Goal: Task Accomplishment & Management: Use online tool/utility

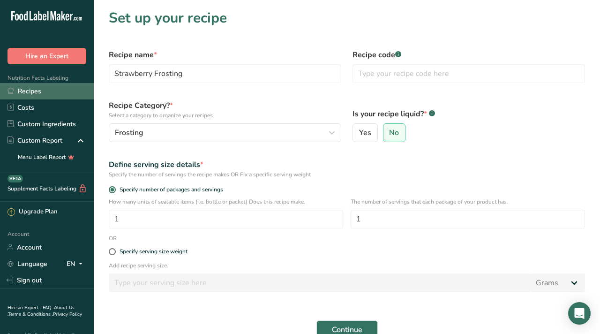
click at [24, 89] on link "Recipes" at bounding box center [47, 91] width 94 height 16
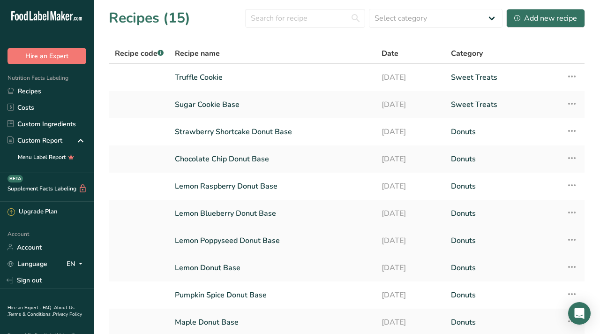
click at [208, 240] on link "Lemon Poppyseed Donut Base" at bounding box center [272, 241] width 195 height 20
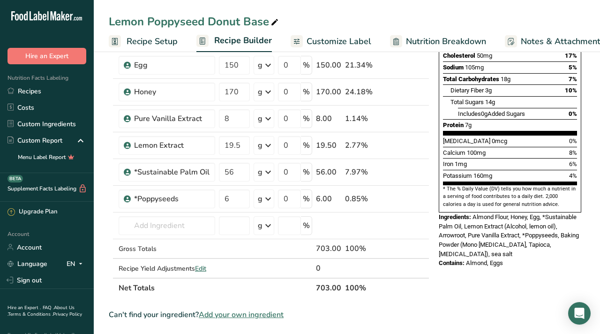
scroll to position [178, 0]
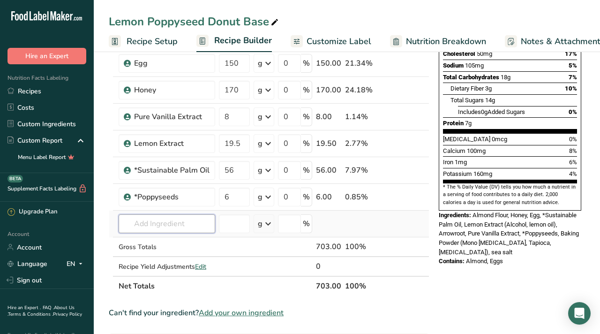
click at [153, 225] on input "text" at bounding box center [167, 223] width 97 height 19
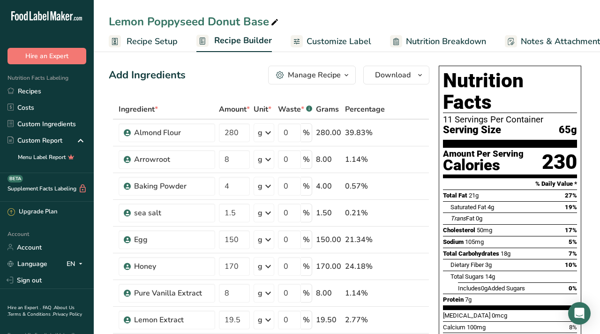
scroll to position [0, 0]
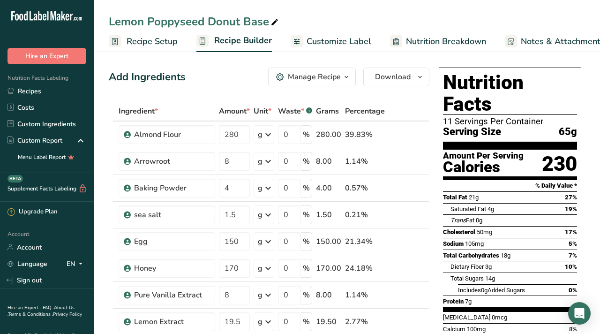
click at [345, 79] on icon "button" at bounding box center [346, 77] width 7 height 12
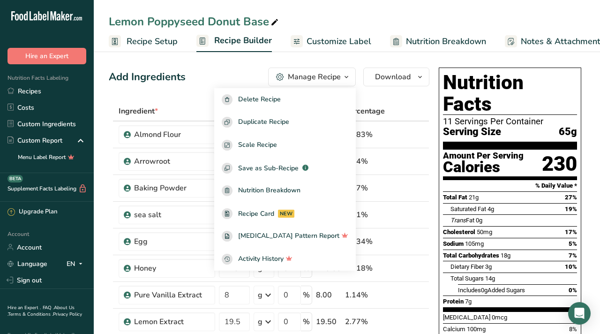
click at [232, 81] on div "Add Ingredients Manage Recipe Delete Recipe Duplicate Recipe Scale Recipe Save …" at bounding box center [269, 76] width 321 height 19
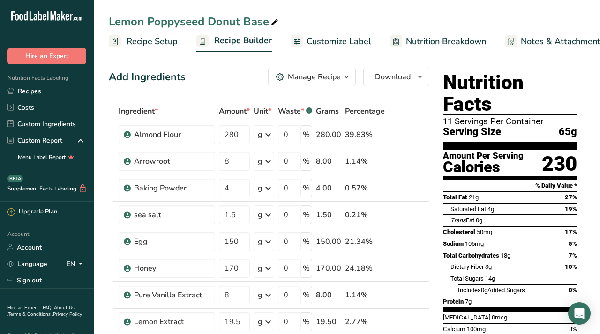
click at [148, 38] on span "Recipe Setup" at bounding box center [152, 41] width 51 height 13
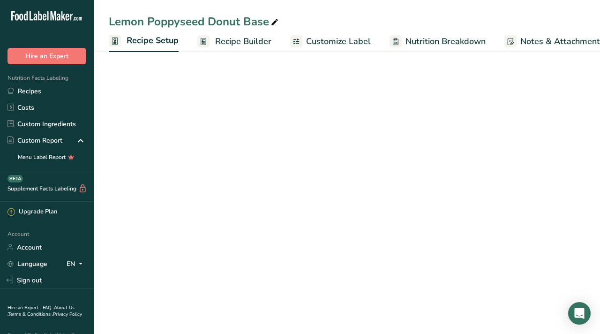
scroll to position [0, 3]
select select "5"
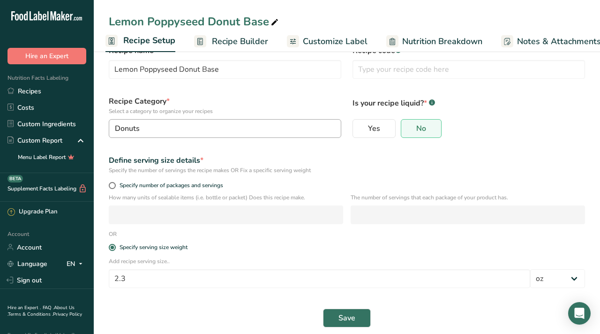
scroll to position [37, 0]
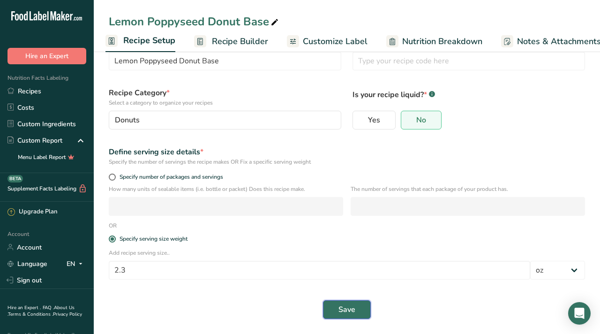
click at [348, 312] on span "Save" at bounding box center [346, 309] width 17 height 11
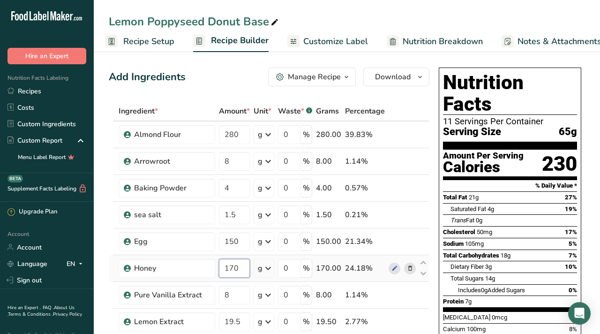
click at [241, 271] on input "170" at bounding box center [234, 268] width 31 height 19
type input "168"
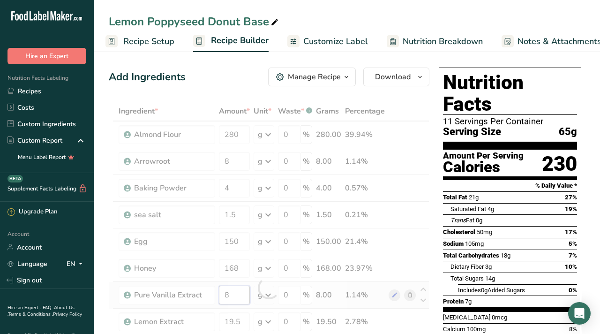
click at [238, 294] on div "Ingredient * Amount * Unit * Waste * .a-a{fill:#347362;}.b-a{fill:#fff;} Grams …" at bounding box center [269, 287] width 321 height 373
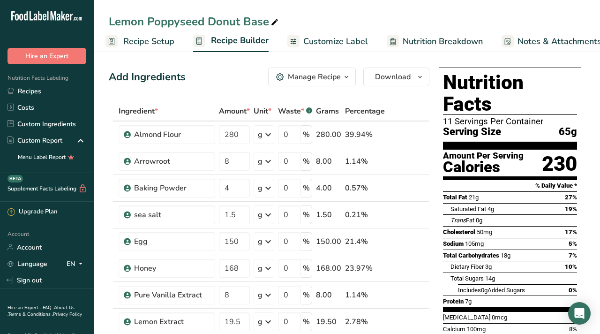
click at [147, 37] on span "Recipe Setup" at bounding box center [148, 41] width 51 height 13
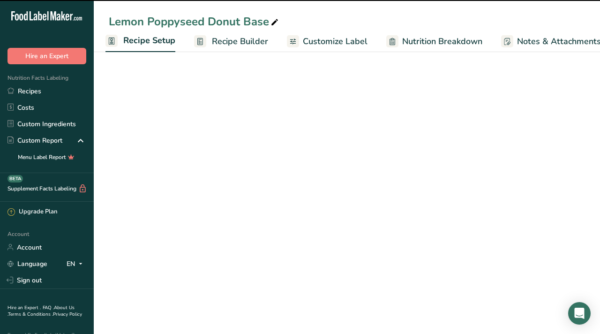
select select "5"
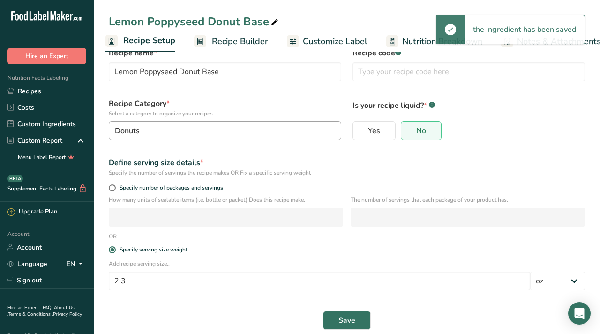
scroll to position [37, 0]
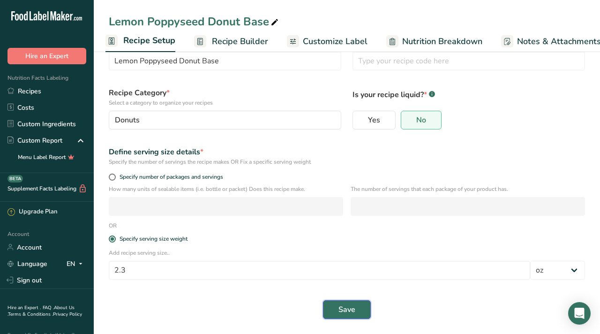
click at [350, 312] on span "Save" at bounding box center [346, 309] width 17 height 11
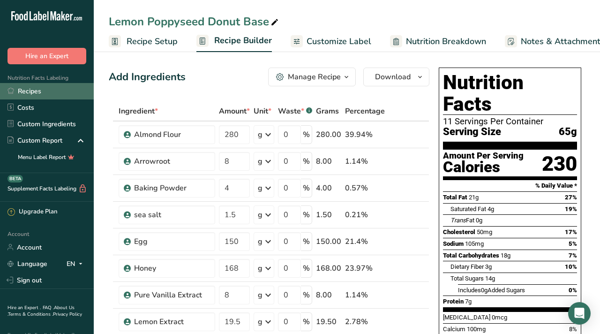
click at [33, 94] on link "Recipes" at bounding box center [47, 91] width 94 height 16
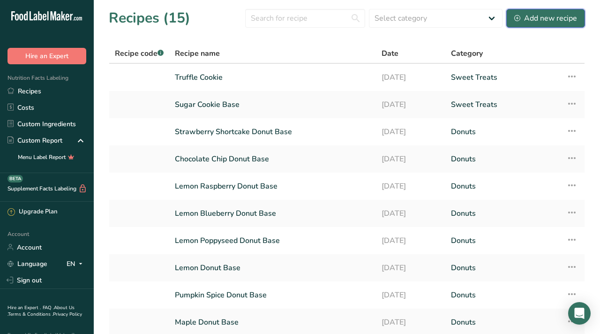
click at [534, 24] on button "Add new recipe" at bounding box center [545, 18] width 79 height 19
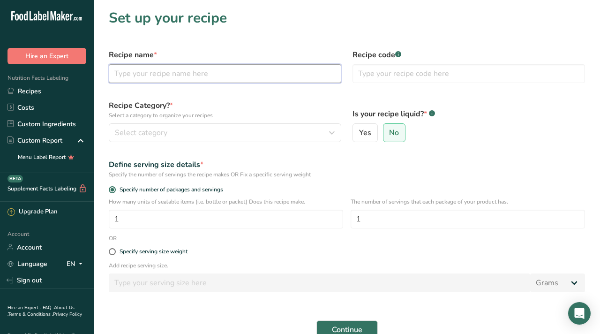
click at [211, 76] on input "text" at bounding box center [225, 73] width 232 height 19
type input "G"
type input "[PERSON_NAME]"
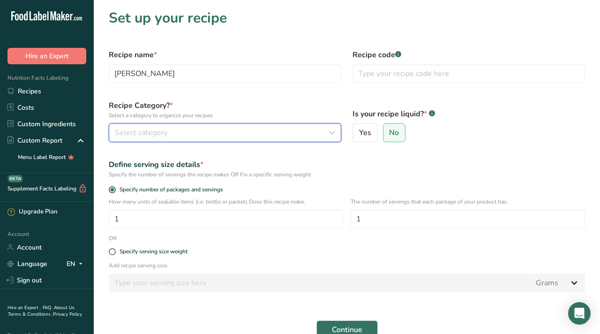
click at [171, 131] on div "Select category" at bounding box center [222, 132] width 215 height 11
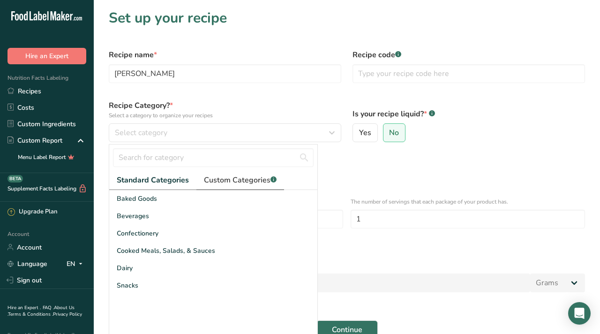
click at [226, 184] on span "Custom Categories .a-a{fill:#347362;}.b-a{fill:#fff;}" at bounding box center [240, 179] width 73 height 11
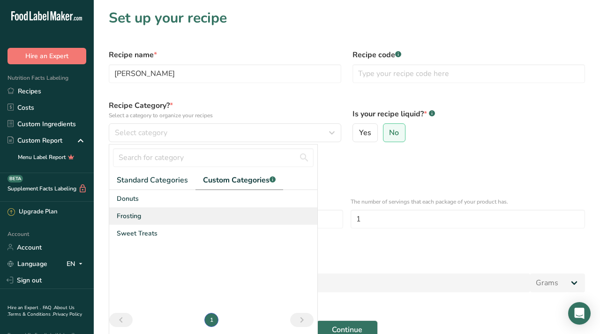
click at [141, 213] on div "Frosting" at bounding box center [213, 215] width 208 height 17
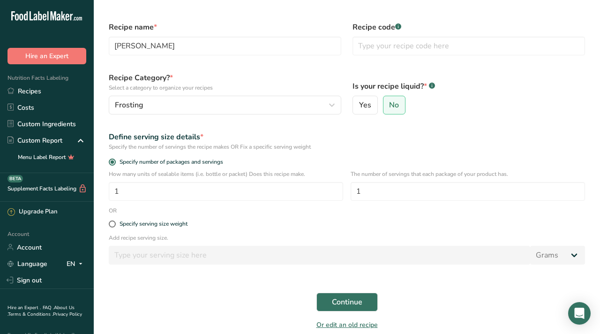
scroll to position [59, 0]
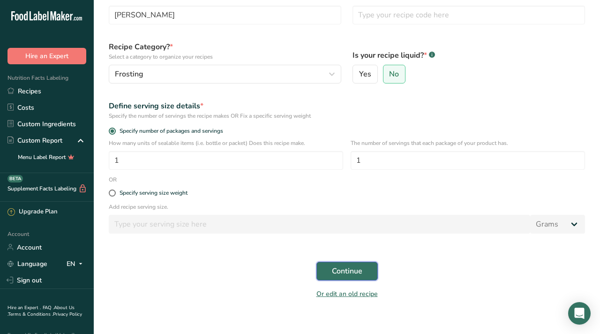
click at [349, 262] on button "Continue" at bounding box center [346, 271] width 61 height 19
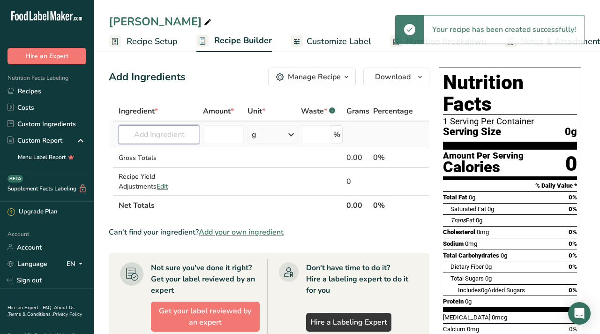
click at [157, 137] on input "text" at bounding box center [159, 134] width 81 height 19
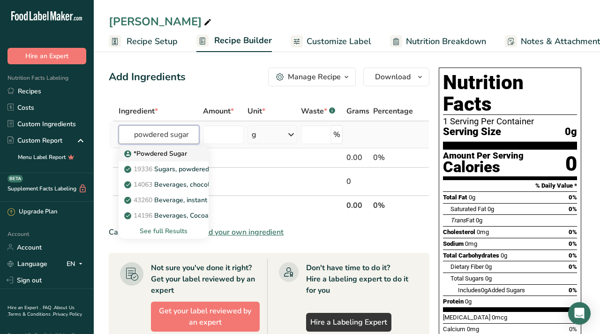
type input "powdered sugar"
click at [156, 155] on p "*Powdered Sugar" at bounding box center [156, 154] width 61 height 10
type input "*Powdered Sugar"
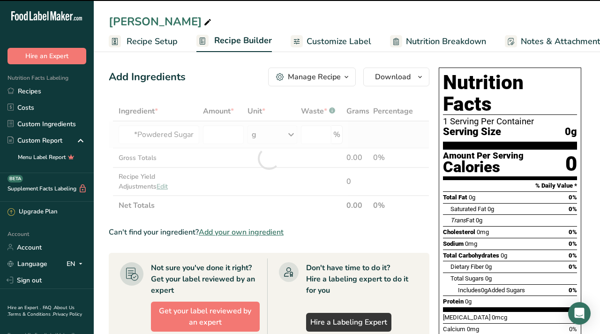
type input "0"
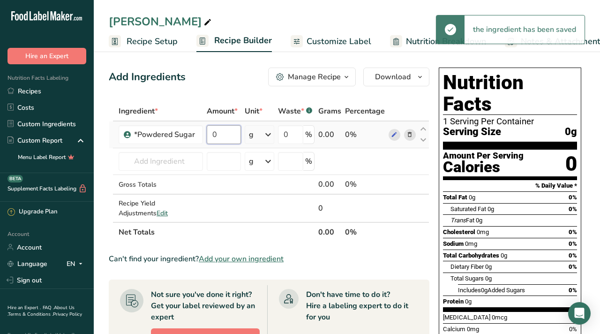
click at [226, 135] on input "0" at bounding box center [224, 134] width 34 height 19
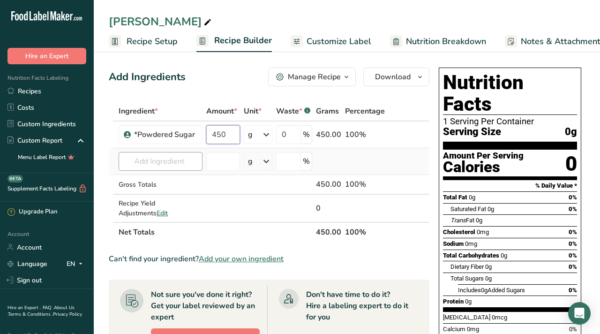
type input "450"
click at [166, 162] on div "Ingredient * Amount * Unit * Waste * .a-a{fill:#347362;}.b-a{fill:#fff;} Grams …" at bounding box center [269, 171] width 321 height 141
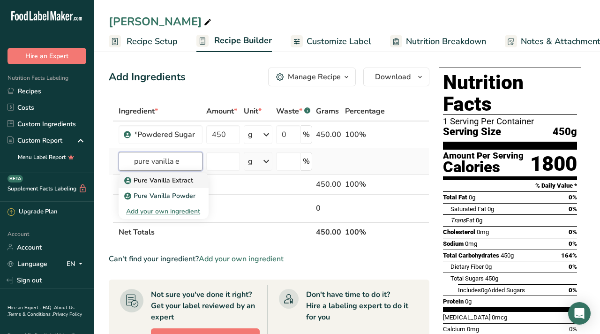
type input "pure vanilla e"
click at [160, 180] on p "Pure Vanilla Extract" at bounding box center [159, 180] width 67 height 10
type input "Pure Vanilla Extract"
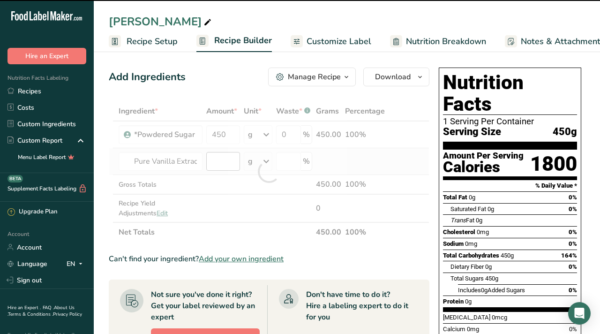
type input "0"
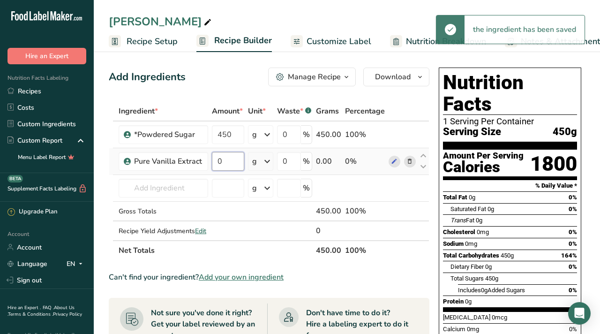
click at [238, 165] on input "0" at bounding box center [228, 161] width 32 height 19
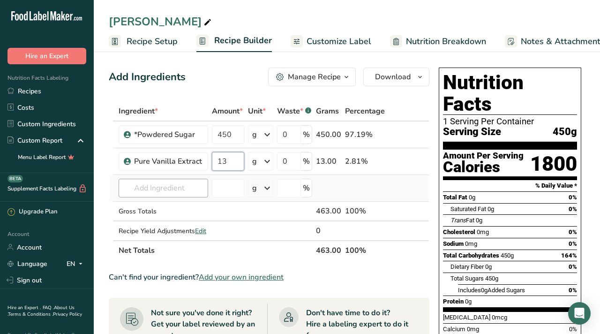
type input "13"
click at [172, 192] on div "Ingredient * Amount * Unit * Waste * .a-a{fill:#347362;}.b-a{fill:#fff;} Grams …" at bounding box center [269, 180] width 321 height 159
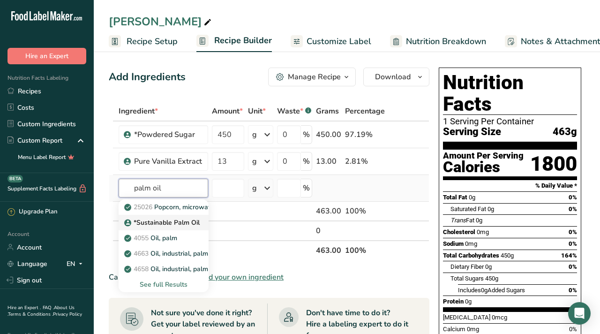
type input "palm oil"
click at [169, 219] on p "*Sustainable Palm Oil" at bounding box center [163, 222] width 74 height 10
type input "*Sustainable Palm Oil"
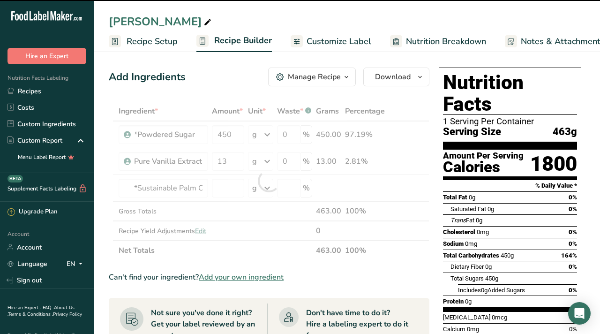
type input "0"
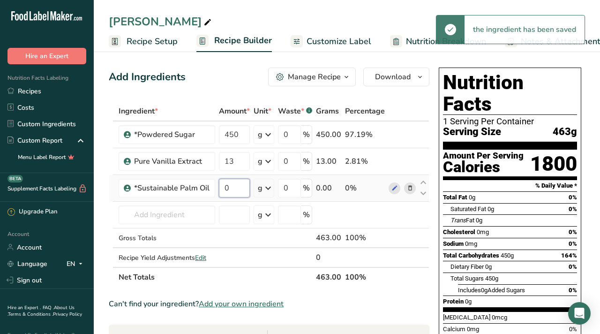
click at [229, 188] on input "0" at bounding box center [234, 188] width 31 height 19
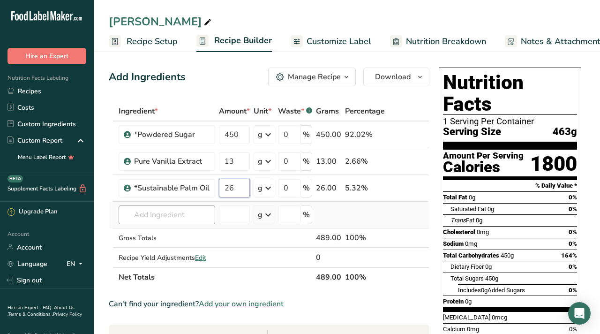
type input "26"
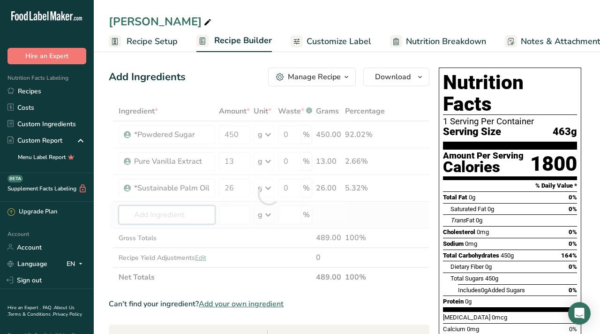
click at [188, 214] on div "Ingredient * Amount * Unit * Waste * .a-a{fill:#347362;}.b-a{fill:#fff;} Grams …" at bounding box center [269, 194] width 321 height 186
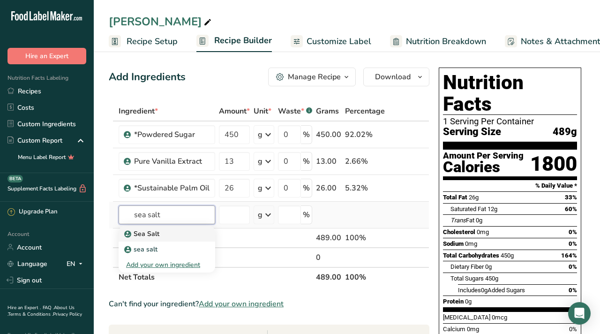
type input "sea salt"
click at [169, 232] on div "Sea Salt" at bounding box center [159, 234] width 67 height 10
type input "Sea Salt"
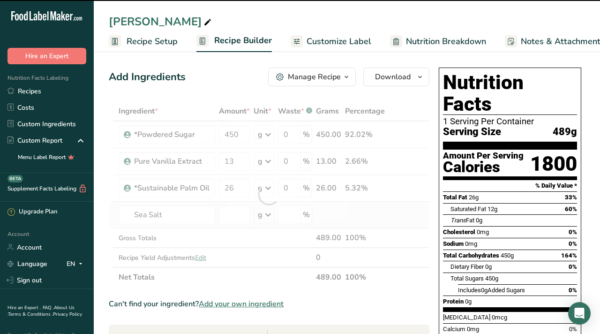
type input "0"
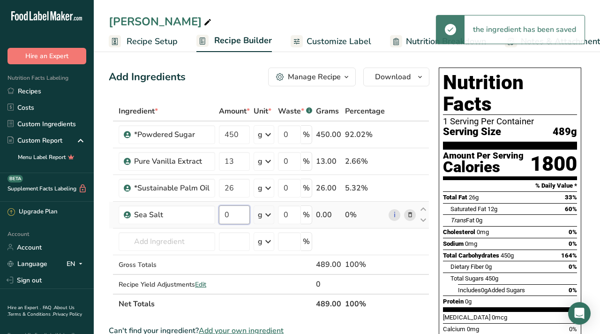
click at [236, 217] on input "0" at bounding box center [234, 214] width 31 height 19
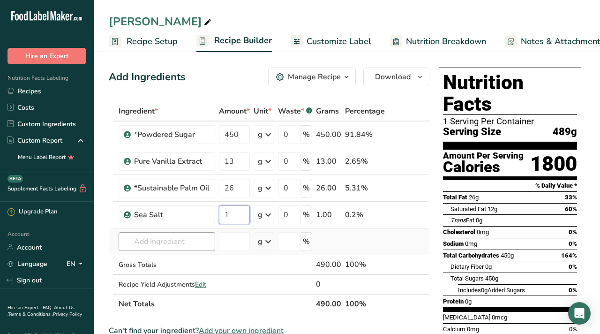
type input "1"
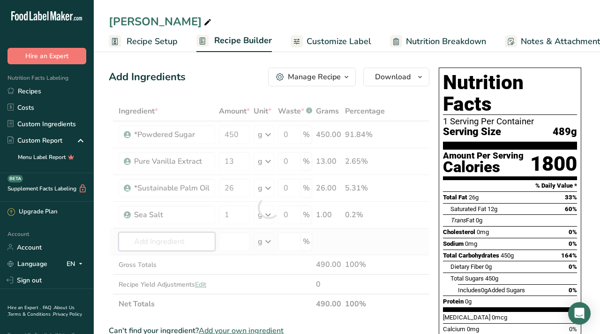
click at [184, 238] on div "Ingredient * Amount * Unit * Waste * .a-a{fill:#347362;}.b-a{fill:#fff;} Grams …" at bounding box center [269, 207] width 321 height 212
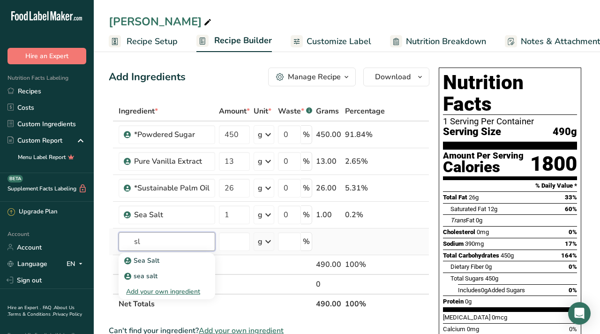
type input "s"
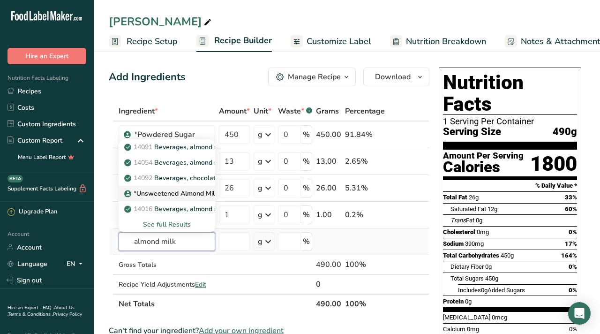
type input "almond milk"
click at [184, 199] on link "*Unsweetened Almond Milk" at bounding box center [167, 193] width 97 height 15
type input "*Unsweetened Almond Milk"
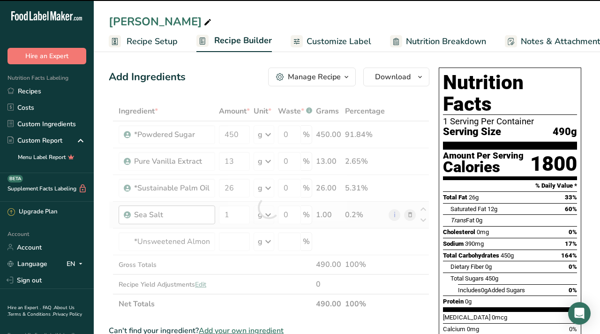
type input "0"
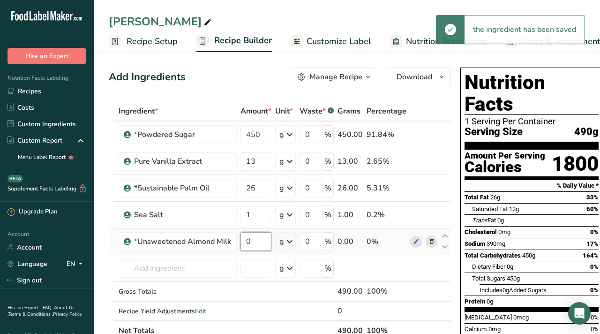
click at [259, 243] on input "0" at bounding box center [255, 241] width 31 height 19
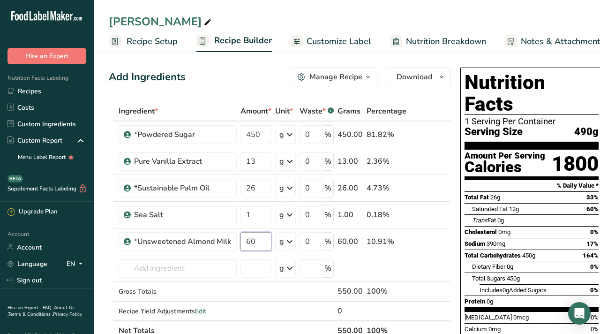
type input "60"
click at [146, 44] on span "Recipe Setup" at bounding box center [152, 41] width 51 height 13
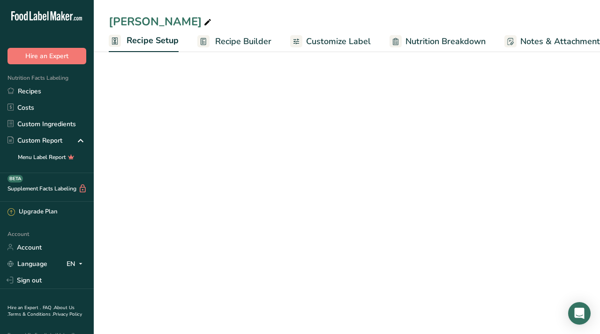
scroll to position [0, 3]
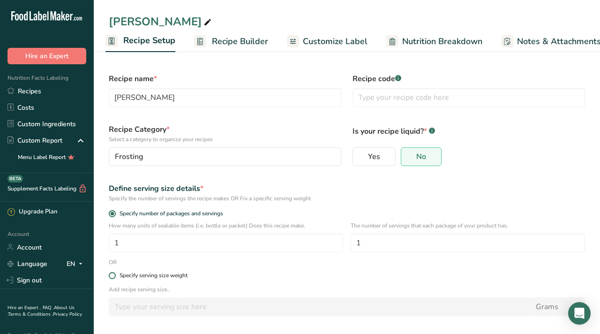
click at [114, 275] on span at bounding box center [112, 275] width 7 height 7
click at [114, 275] on input "Specify serving size weight" at bounding box center [112, 275] width 6 height 6
radio input "true"
radio input "false"
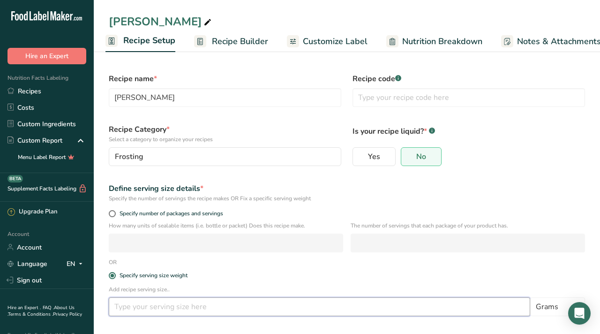
click at [137, 303] on input "number" at bounding box center [319, 306] width 421 height 19
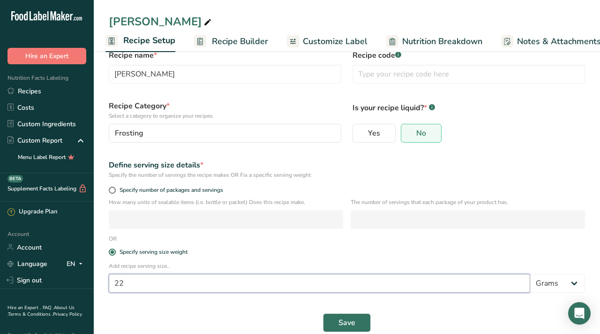
scroll to position [37, 0]
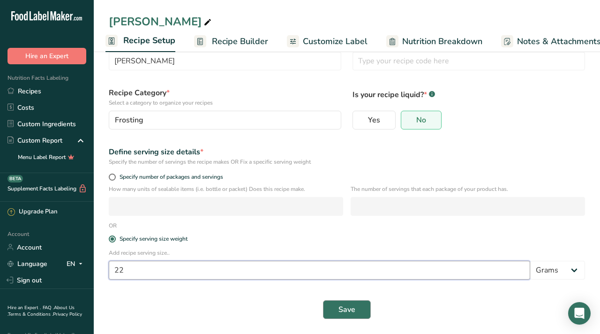
type input "22"
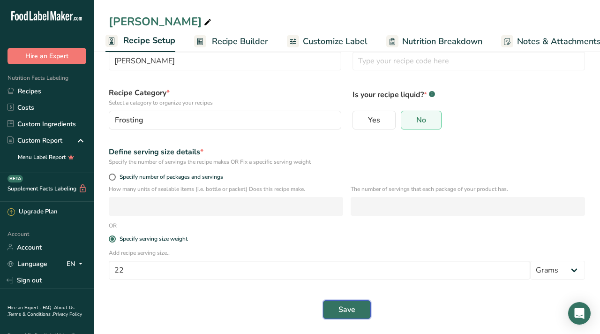
click at [338, 306] on span "Save" at bounding box center [346, 309] width 17 height 11
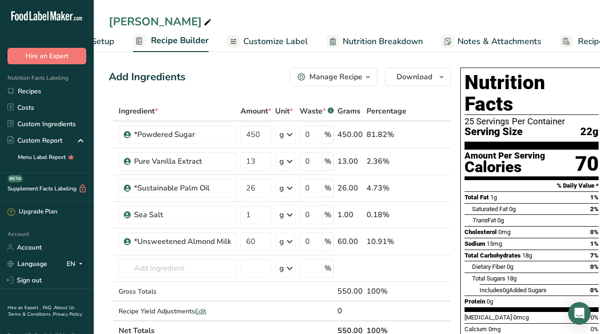
scroll to position [0, 113]
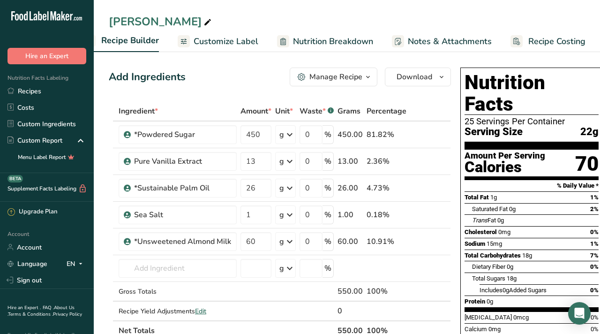
click at [541, 39] on span "Recipe Costing" at bounding box center [556, 41] width 57 height 13
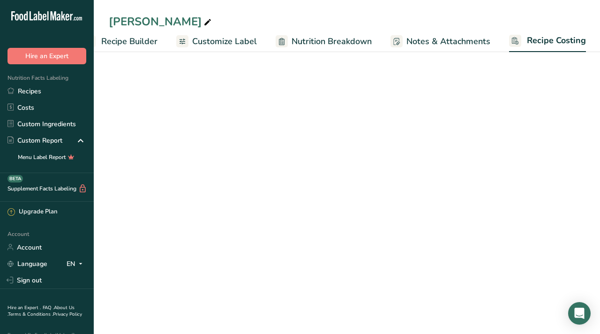
select select "12"
select select "5"
select select "12"
select select "5"
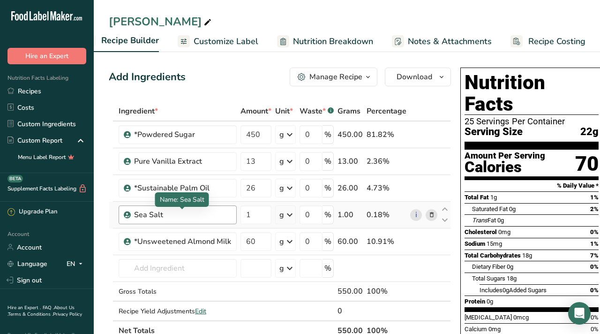
click at [166, 213] on div "Sea Salt" at bounding box center [182, 214] width 97 height 11
click at [152, 214] on div "Sea Salt" at bounding box center [182, 214] width 97 height 11
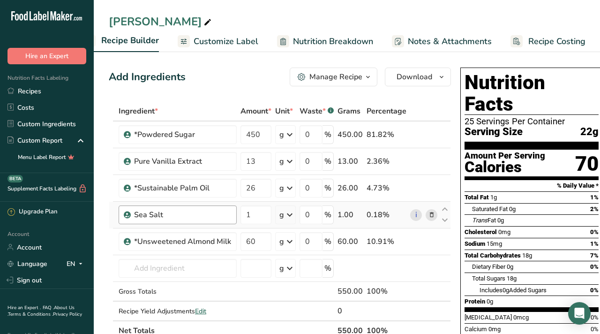
click at [152, 214] on div "Sea Salt" at bounding box center [182, 214] width 97 height 11
click at [430, 212] on icon at bounding box center [431, 215] width 7 height 10
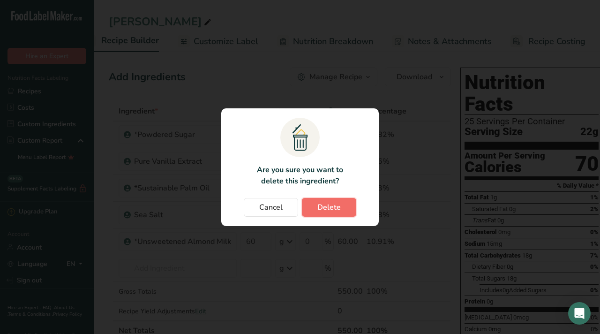
click at [331, 209] on span "Delete" at bounding box center [328, 207] width 23 height 11
type input "60"
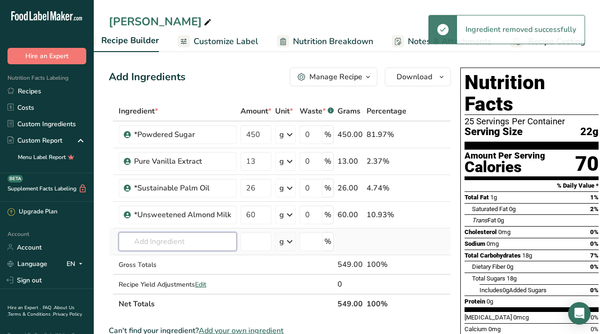
click at [181, 239] on input "text" at bounding box center [178, 241] width 118 height 19
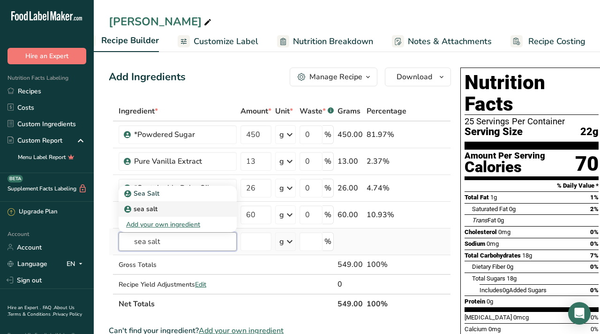
type input "sea salt"
click at [170, 198] on div "sea salt" at bounding box center [170, 193] width 88 height 10
type input "sea salt"
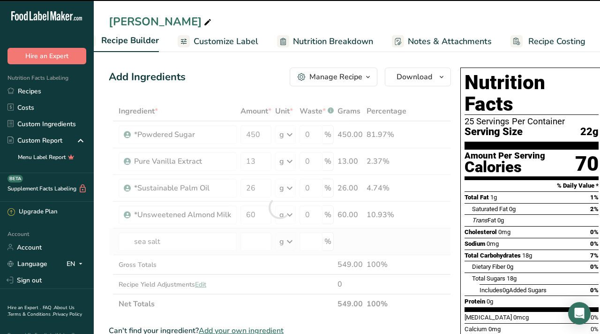
type input "0"
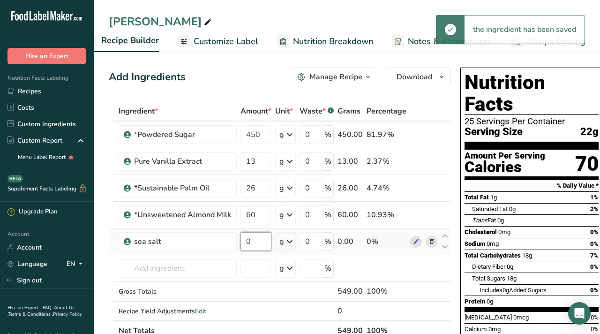
click at [256, 241] on input "0" at bounding box center [255, 241] width 31 height 19
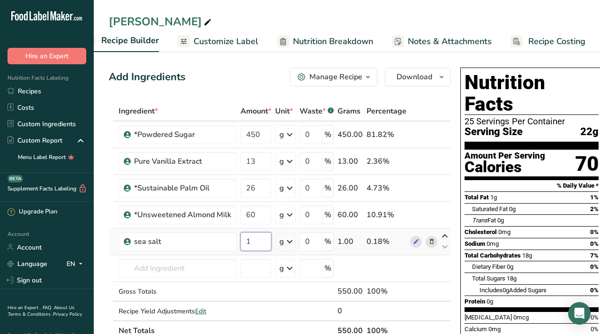
type input "1"
click at [445, 238] on div "Ingredient * Amount * Unit * Waste * .a-a{fill:#347362;}.b-a{fill:#fff;} Grams …" at bounding box center [280, 220] width 342 height 239
click at [324, 76] on div "Manage Recipe" at bounding box center [335, 76] width 53 height 11
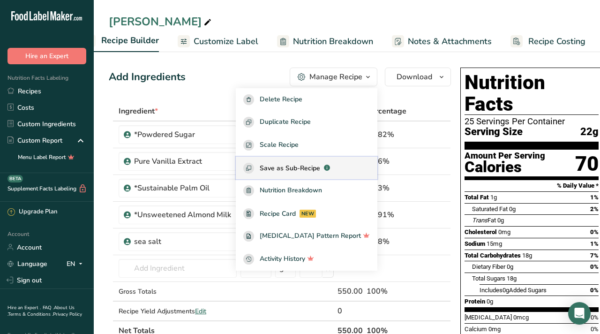
click at [319, 166] on span "Save as Sub-Recipe" at bounding box center [290, 168] width 60 height 10
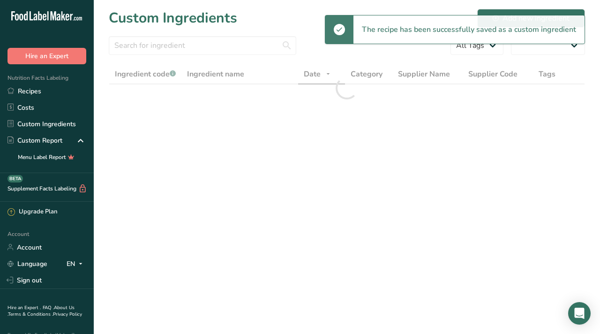
select select "30"
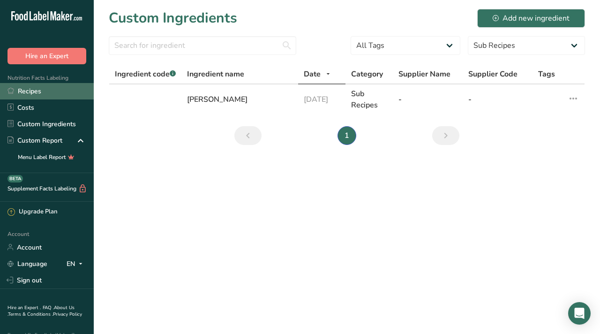
click at [39, 92] on link "Recipes" at bounding box center [47, 91] width 94 height 16
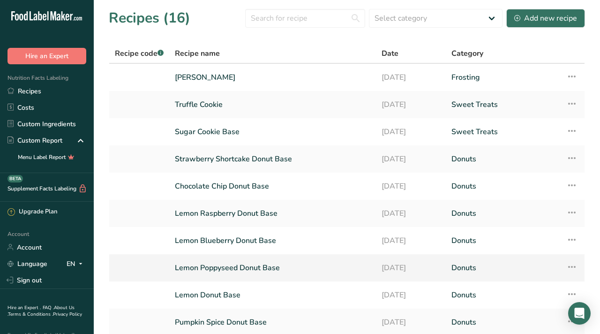
click at [198, 264] on link "Lemon Poppyseed Donut Base" at bounding box center [272, 268] width 195 height 20
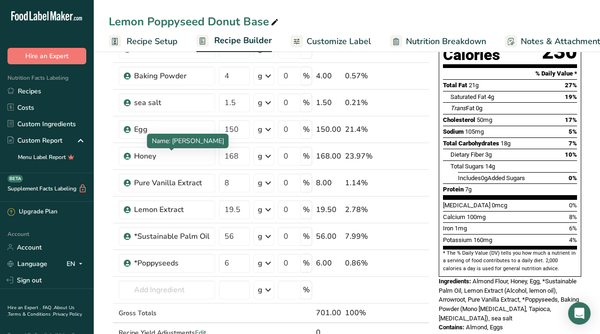
scroll to position [127, 0]
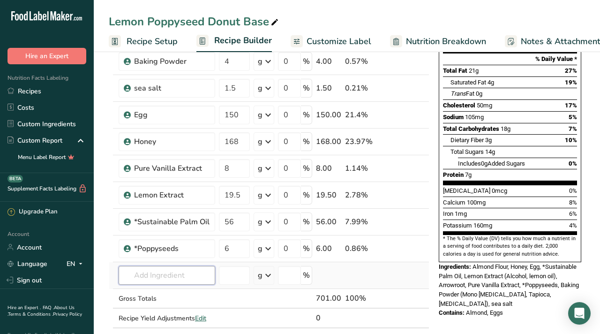
click at [138, 273] on input "text" at bounding box center [167, 275] width 97 height 19
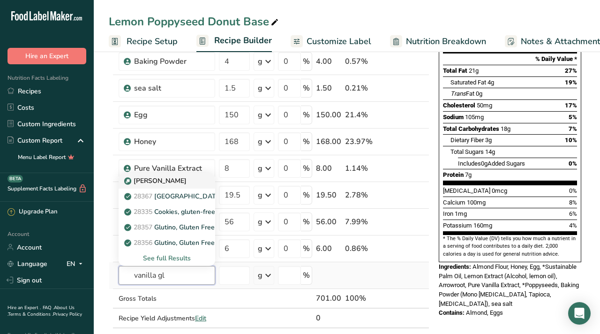
type input "vanilla gl"
click at [166, 180] on p "[PERSON_NAME]" at bounding box center [156, 181] width 60 height 10
type input "[PERSON_NAME]"
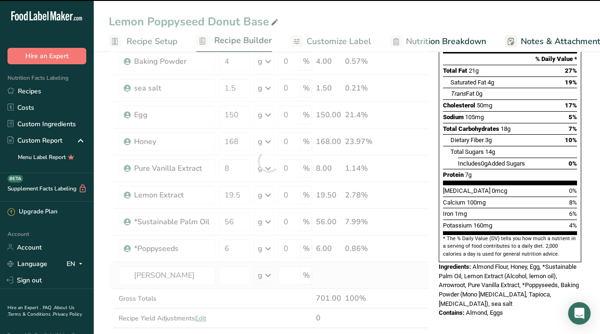
type input "0"
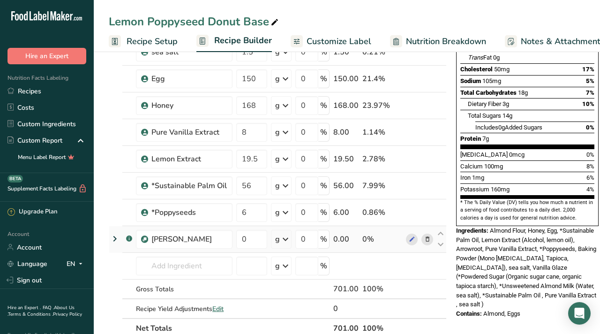
scroll to position [165, 0]
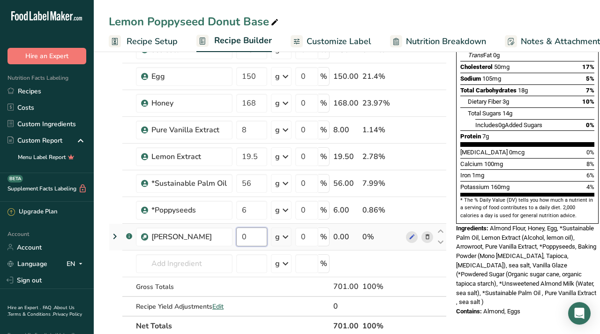
click at [243, 238] on input "0" at bounding box center [251, 236] width 31 height 19
type input "242"
click at [515, 311] on div "Nutrition Facts 11 Servings Per Container Serving Size 65g Amount Per Serving C…" at bounding box center [527, 277] width 150 height 757
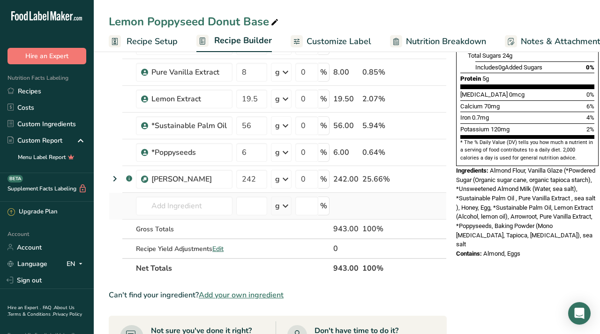
scroll to position [224, 0]
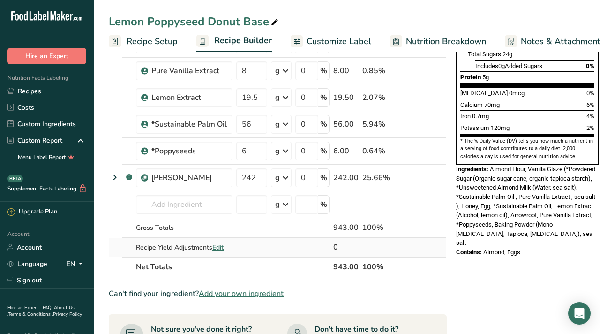
click at [218, 243] on span "Edit" at bounding box center [217, 247] width 11 height 9
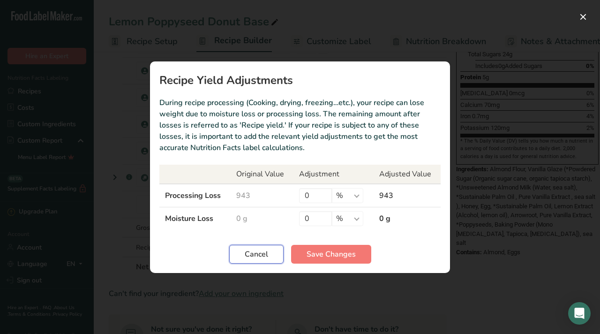
click at [265, 248] on span "Cancel" at bounding box center [256, 253] width 23 height 11
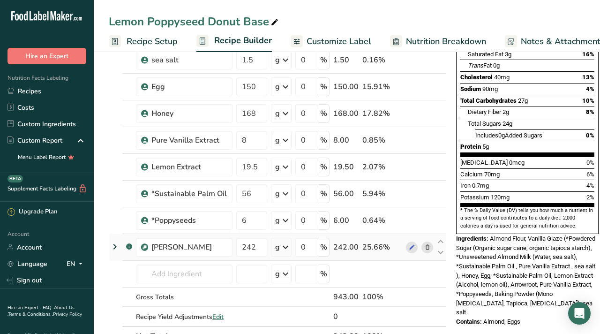
scroll to position [158, 0]
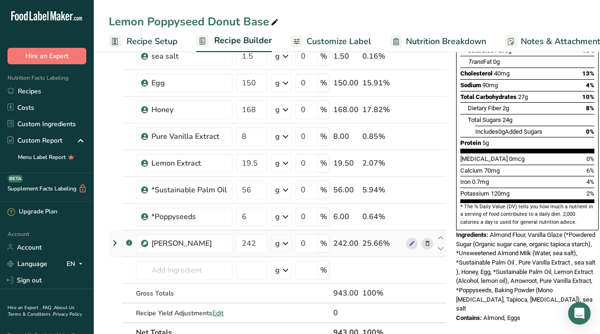
click at [424, 241] on icon at bounding box center [427, 244] width 7 height 10
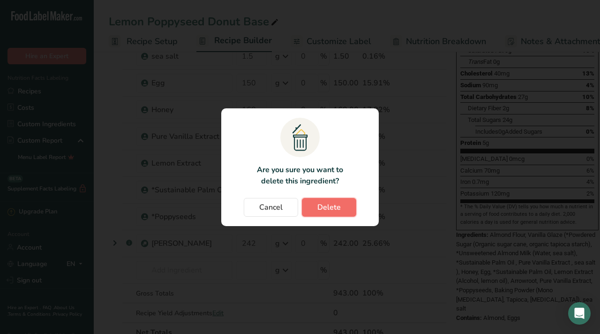
click at [336, 210] on span "Delete" at bounding box center [328, 207] width 23 height 11
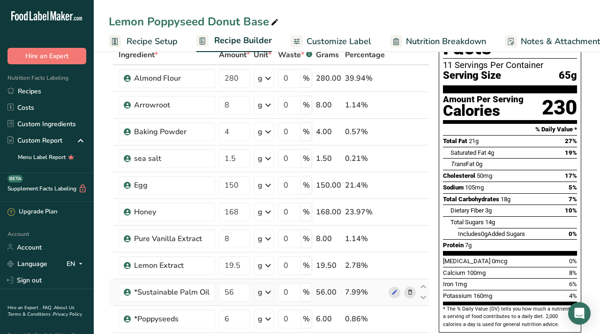
scroll to position [8, 0]
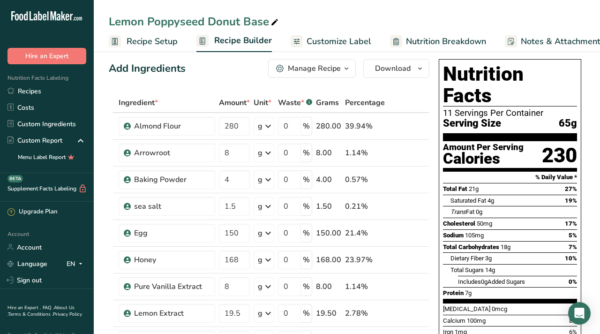
click at [147, 41] on span "Recipe Setup" at bounding box center [152, 41] width 51 height 13
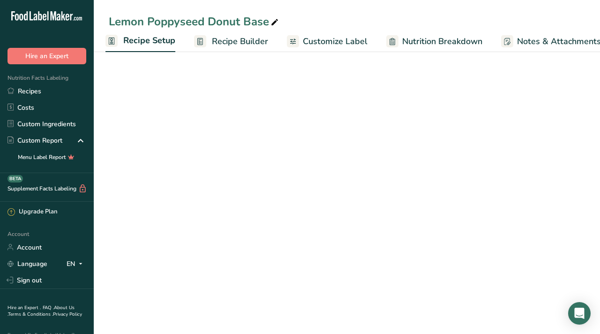
select select "5"
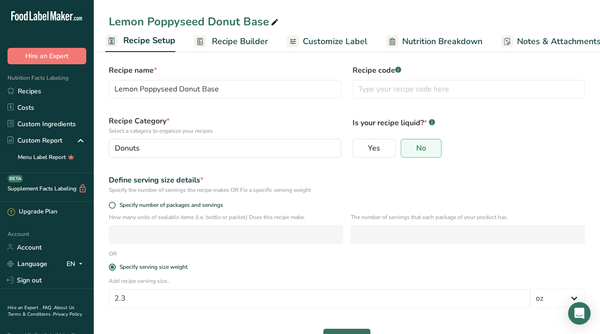
scroll to position [37, 0]
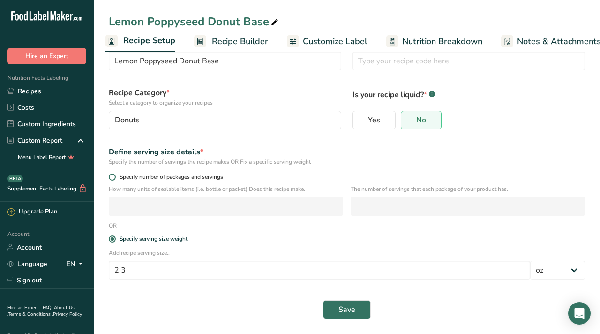
click at [113, 177] on span at bounding box center [112, 176] width 7 height 7
click at [113, 177] on input "Specify number of packages and servings" at bounding box center [112, 177] width 6 height 6
radio input "true"
radio input "false"
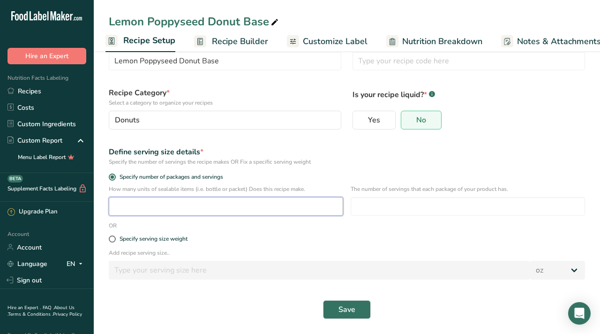
click at [131, 213] on input "number" at bounding box center [226, 206] width 234 height 19
click at [354, 304] on span "Save" at bounding box center [346, 309] width 17 height 11
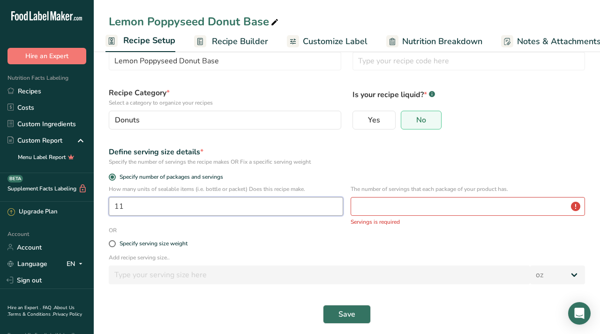
click at [128, 208] on input "11" at bounding box center [226, 206] width 234 height 19
type input "1"
click at [382, 206] on input "number" at bounding box center [468, 206] width 234 height 19
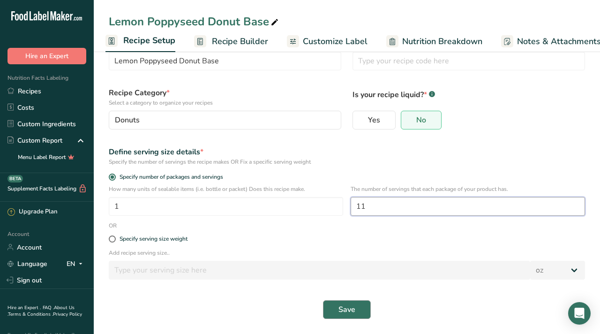
type input "11"
click at [355, 307] on button "Save" at bounding box center [347, 309] width 48 height 19
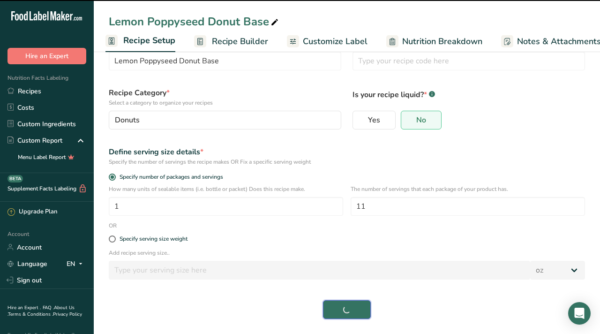
select select "0"
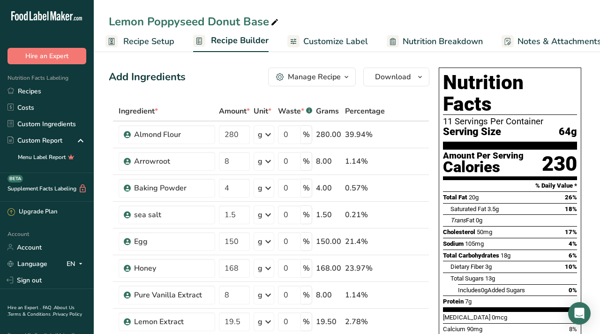
click at [146, 38] on span "Recipe Setup" at bounding box center [148, 41] width 51 height 13
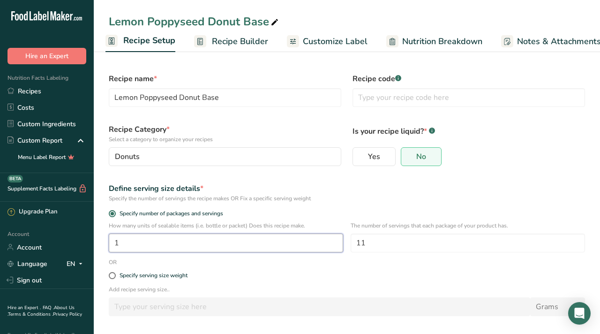
click at [156, 237] on input "1" at bounding box center [226, 242] width 234 height 19
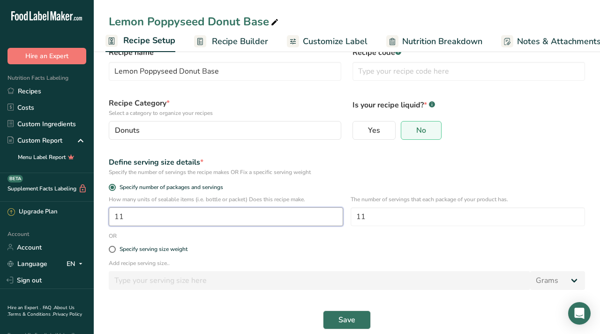
scroll to position [37, 0]
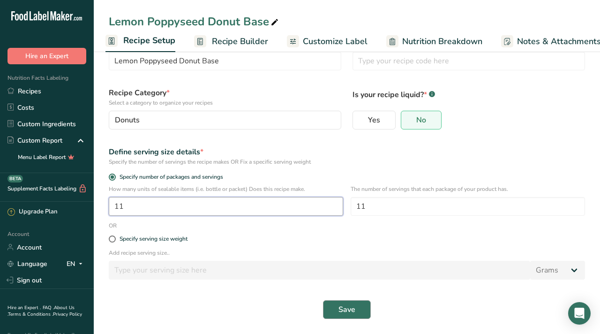
type input "11"
click at [351, 306] on span "Save" at bounding box center [346, 309] width 17 height 11
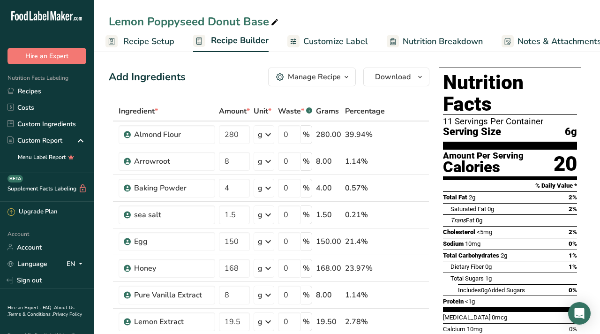
click at [150, 42] on span "Recipe Setup" at bounding box center [148, 41] width 51 height 13
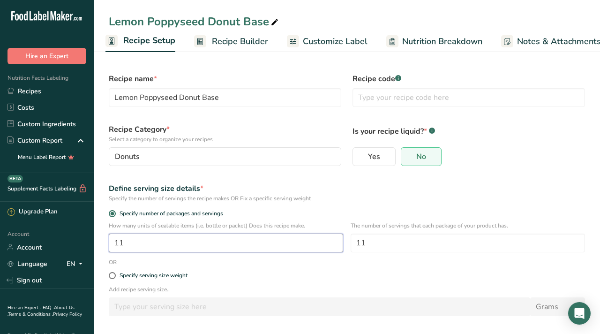
click at [167, 237] on input "11" at bounding box center [226, 242] width 234 height 19
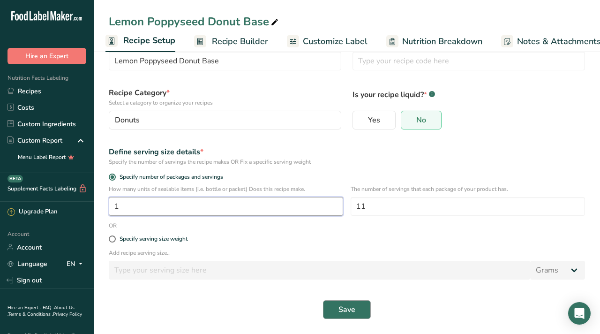
type input "1"
click at [346, 305] on span "Save" at bounding box center [346, 309] width 17 height 11
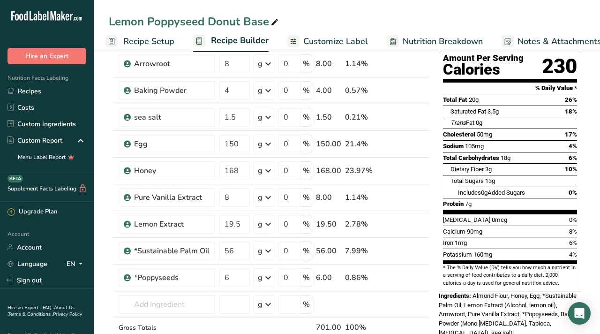
scroll to position [116, 0]
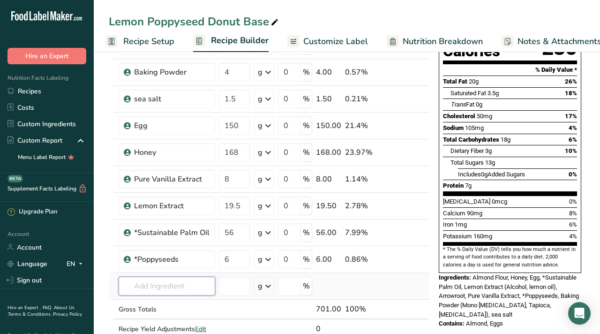
click at [173, 285] on input "text" at bounding box center [167, 286] width 97 height 19
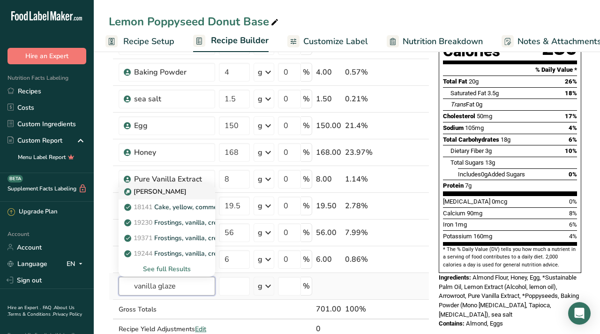
type input "vanilla glaze"
click at [167, 194] on p "[PERSON_NAME]" at bounding box center [156, 192] width 60 height 10
type input "[PERSON_NAME]"
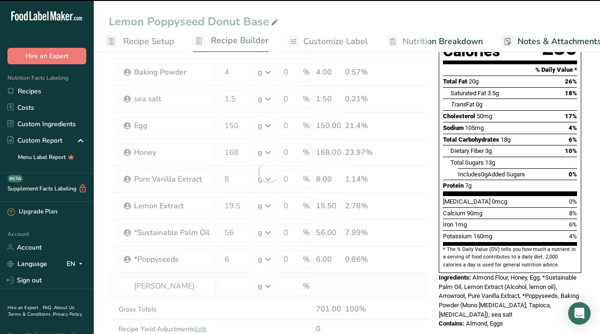
type input "0"
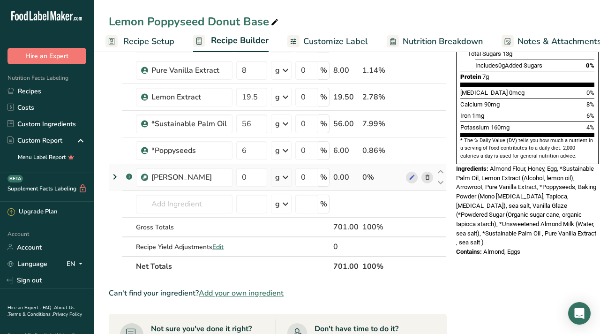
scroll to position [226, 0]
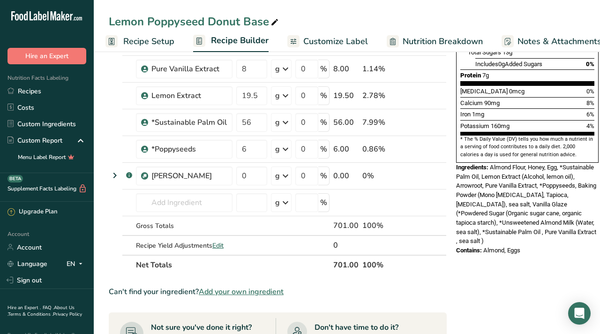
click at [136, 41] on span "Recipe Setup" at bounding box center [148, 41] width 51 height 13
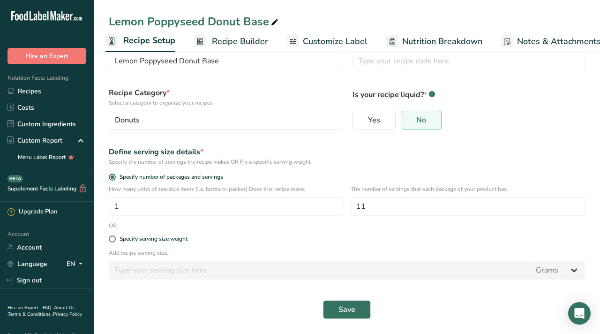
scroll to position [37, 0]
click at [340, 304] on span "Save" at bounding box center [346, 309] width 17 height 11
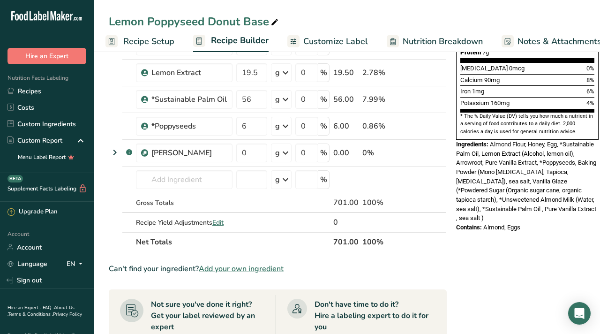
scroll to position [254, 0]
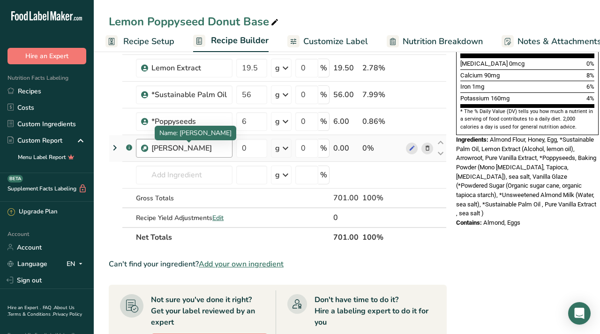
click at [182, 149] on div "[PERSON_NAME]" at bounding box center [188, 147] width 75 height 11
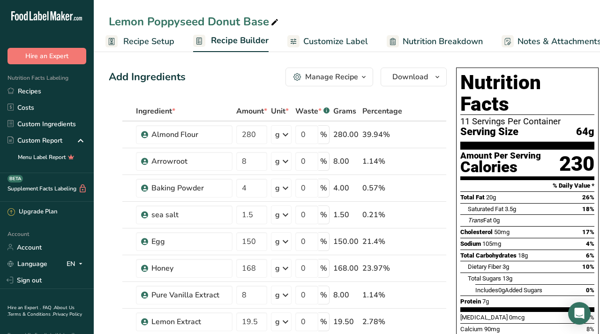
scroll to position [0, 113]
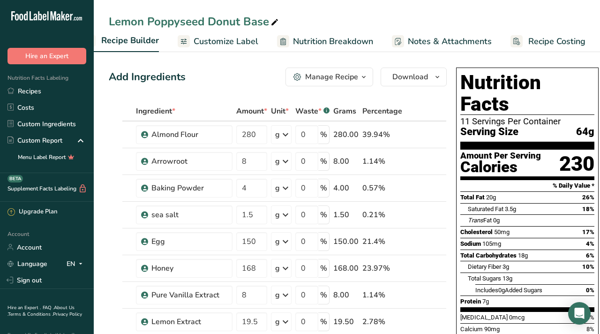
click at [558, 40] on span "Recipe Costing" at bounding box center [556, 41] width 57 height 13
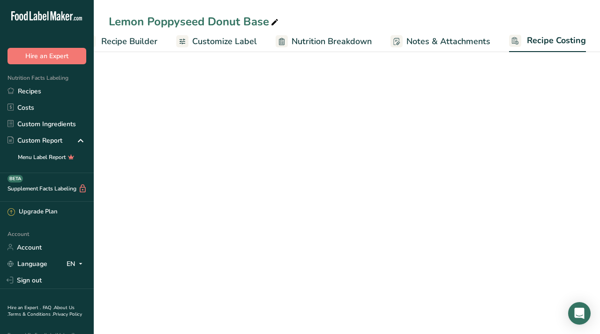
select select "12"
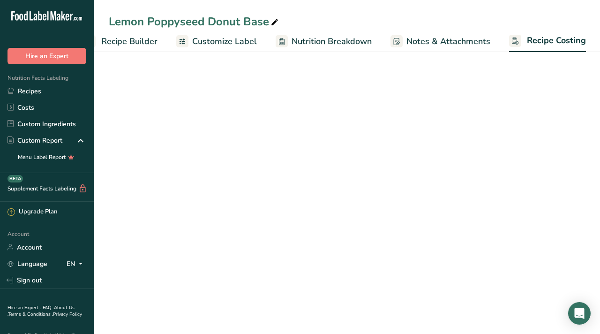
select select "5"
select select "12"
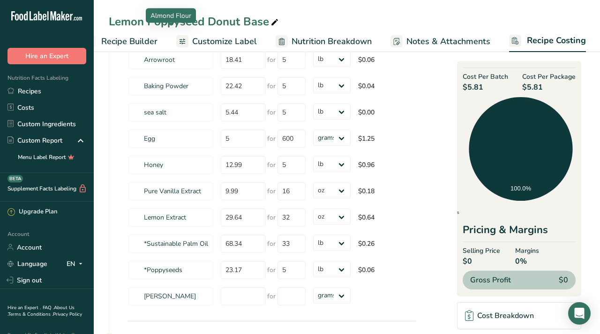
scroll to position [126, 0]
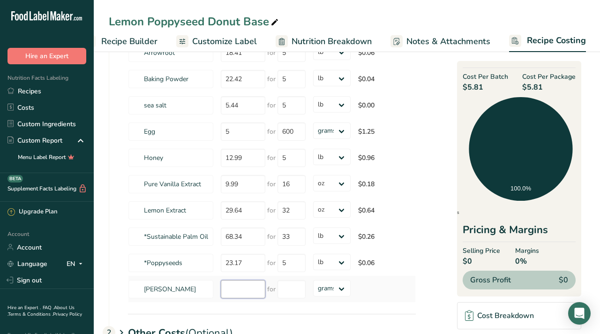
click at [255, 289] on input "number" at bounding box center [243, 289] width 45 height 18
type input "242"
click at [423, 256] on section "Download Ingredient Costs 1 Enter the total price you pay for each ingredient I…" at bounding box center [347, 181] width 476 height 487
click at [293, 293] on input "number" at bounding box center [291, 289] width 28 height 18
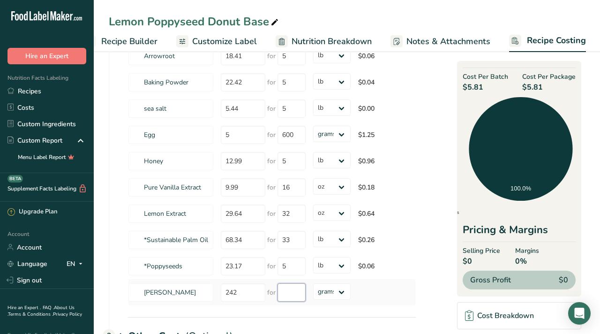
scroll to position [124, 0]
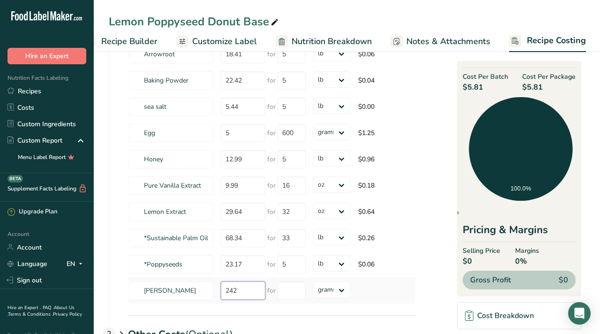
click at [204, 286] on tr "Vanilla Glaze 242 for grams kg mg mcg lb oz" at bounding box center [271, 290] width 287 height 26
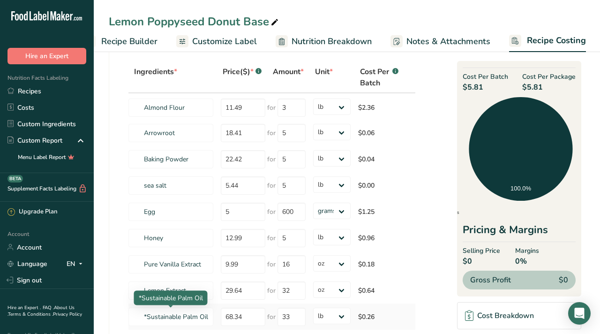
scroll to position [0, 0]
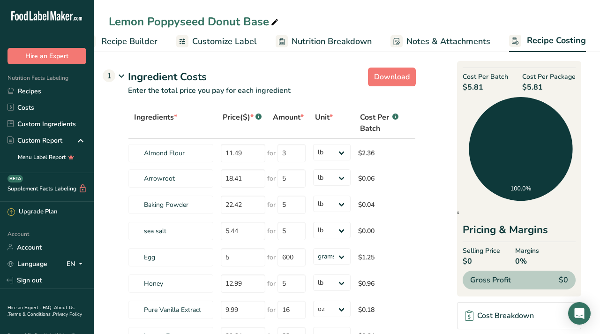
click at [143, 35] on span "Recipe Builder" at bounding box center [129, 41] width 56 height 13
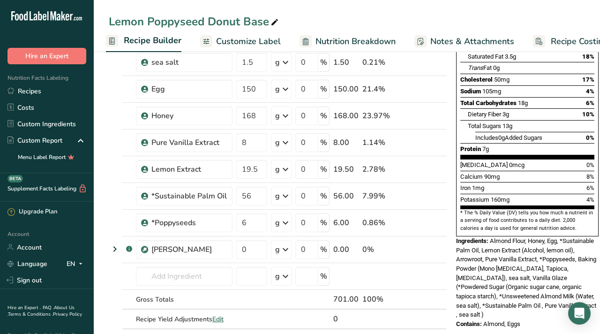
scroll to position [154, 0]
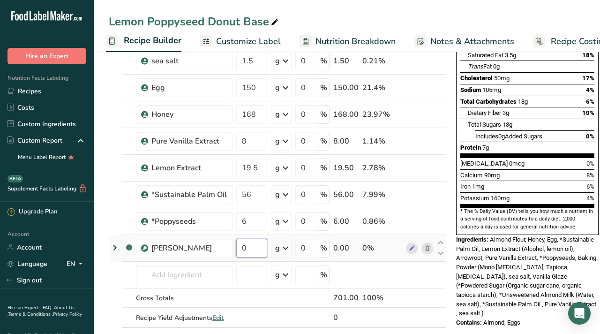
click at [260, 250] on input "0" at bounding box center [251, 248] width 31 height 19
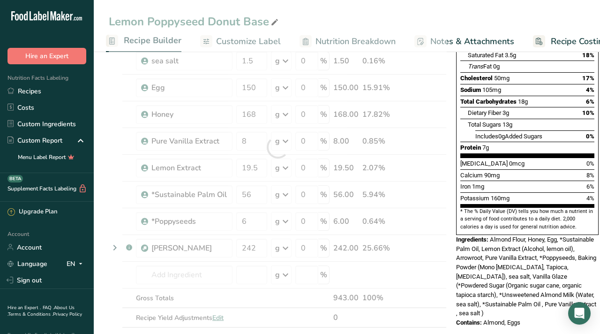
click at [486, 323] on div "Nutrition Facts 11 Servings Per Container Serving Size 64g Amount Per Serving C…" at bounding box center [527, 288] width 150 height 757
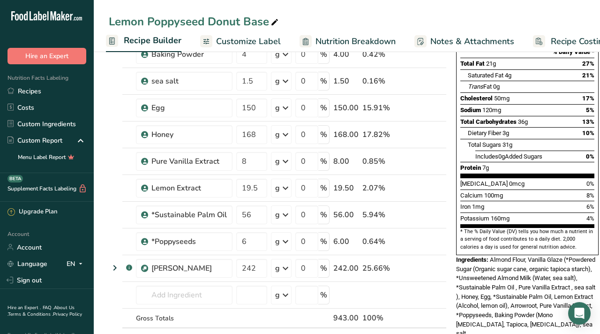
scroll to position [143, 0]
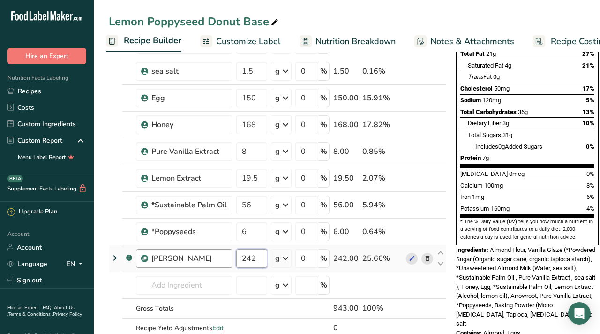
drag, startPoint x: 257, startPoint y: 258, endPoint x: 227, endPoint y: 261, distance: 30.1
click at [228, 261] on tr ".a-a{fill:#347362;}.b-a{fill:#fff;} Vanilla Glaze 242 g Weight Units g kg mg Se…" at bounding box center [277, 258] width 337 height 27
type input "0"
click at [458, 320] on div "Nutrition Facts 11 Servings Per Container Serving Size 86g Amount Per Serving C…" at bounding box center [527, 133] width 150 height 427
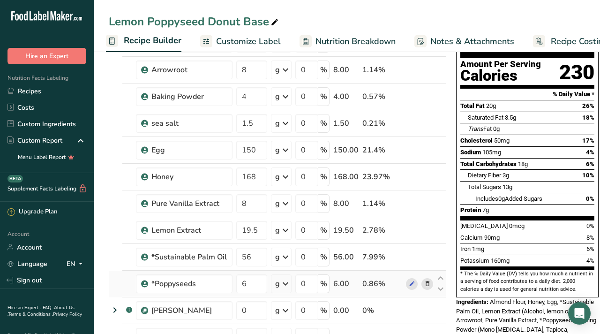
scroll to position [96, 0]
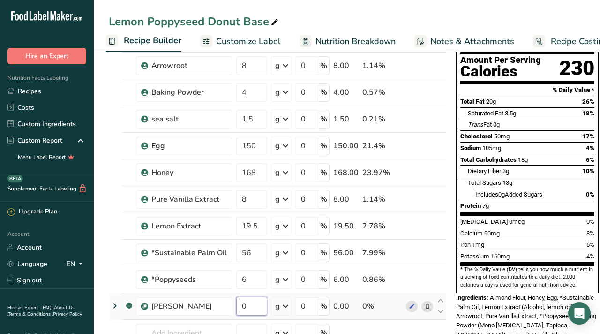
click at [261, 306] on input "0" at bounding box center [251, 306] width 31 height 19
type input "242"
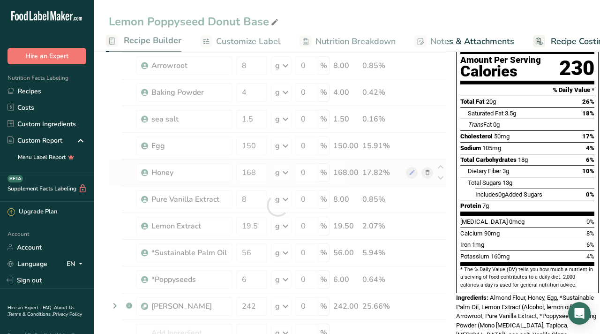
click at [444, 172] on div "Ingredient * Amount * Unit * Waste * .a-a{fill:#347362;}.b-a{fill:#fff;} Grams …" at bounding box center [278, 205] width 338 height 399
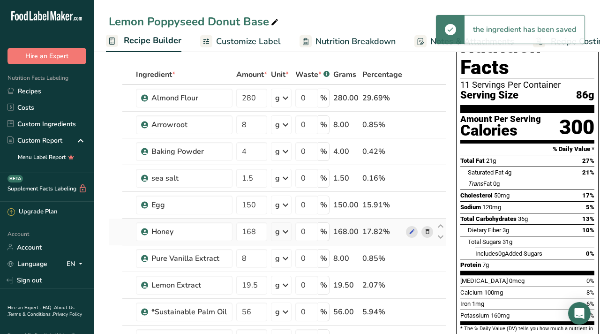
scroll to position [0, 0]
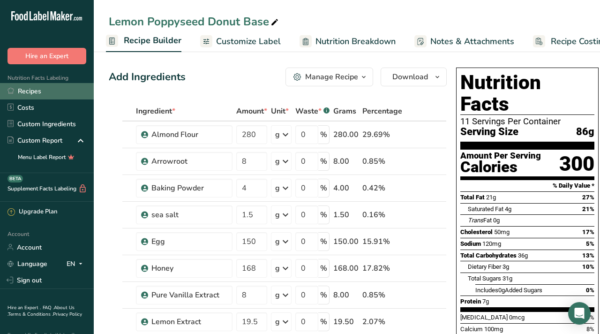
click at [26, 91] on link "Recipes" at bounding box center [47, 91] width 94 height 16
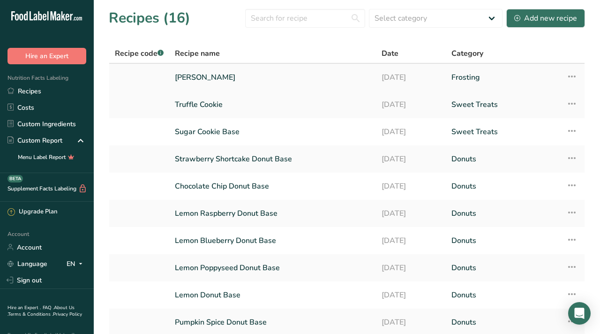
click at [231, 78] on link "[PERSON_NAME]" at bounding box center [272, 77] width 195 height 20
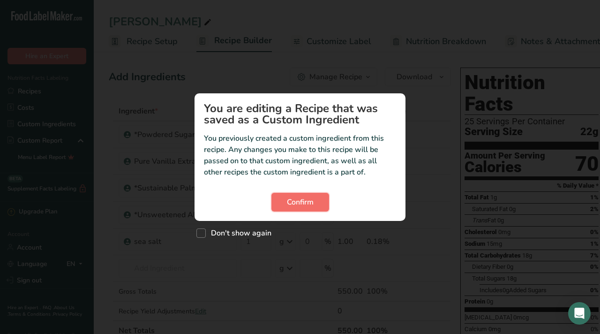
click at [306, 204] on span "Confirm" at bounding box center [300, 201] width 27 height 11
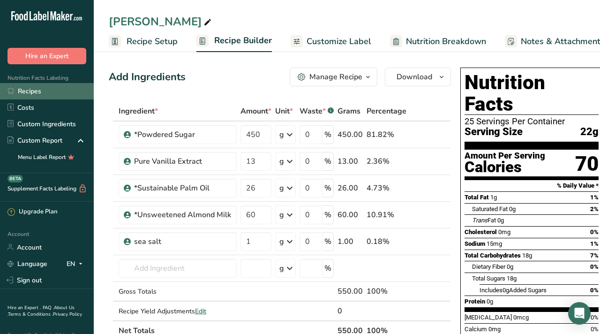
click at [35, 94] on link "Recipes" at bounding box center [47, 91] width 94 height 16
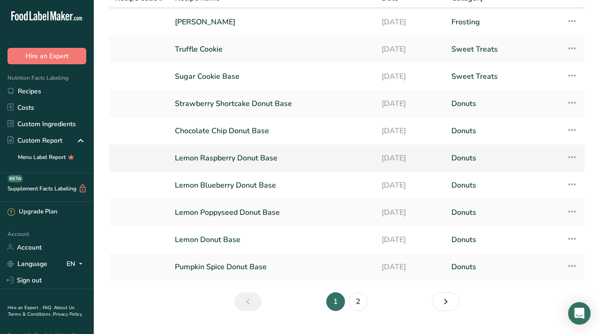
scroll to position [77, 0]
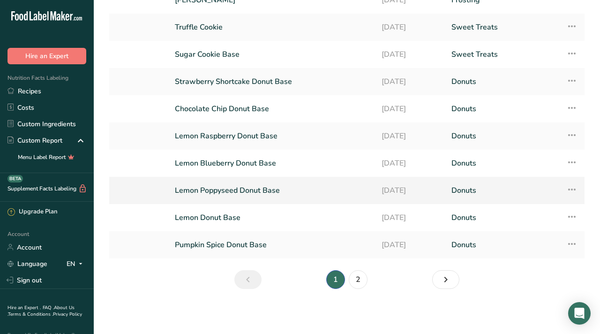
click at [224, 190] on link "Lemon Poppyseed Donut Base" at bounding box center [272, 190] width 195 height 20
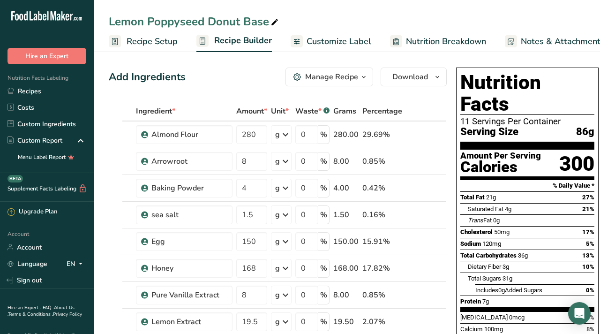
click at [157, 37] on span "Recipe Setup" at bounding box center [152, 41] width 51 height 13
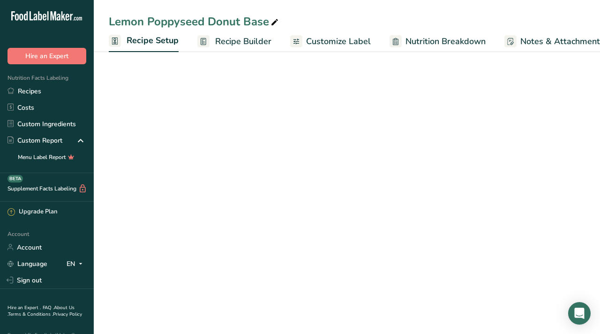
scroll to position [0, 3]
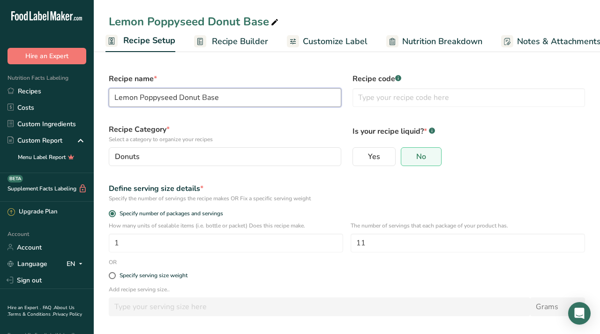
click at [211, 98] on input "Lemon Poppyseed Donut Base" at bounding box center [225, 97] width 232 height 19
type input "Lemon Poppyseed Donut with [PERSON_NAME]"
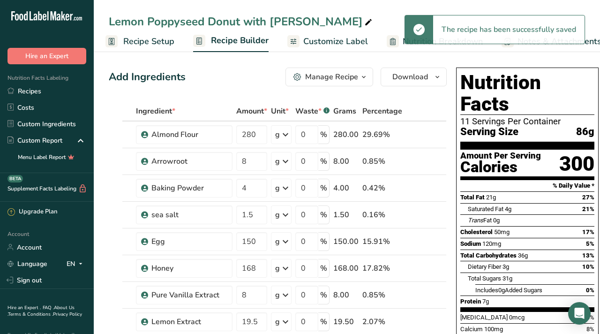
click at [163, 45] on span "Recipe Setup" at bounding box center [148, 41] width 51 height 13
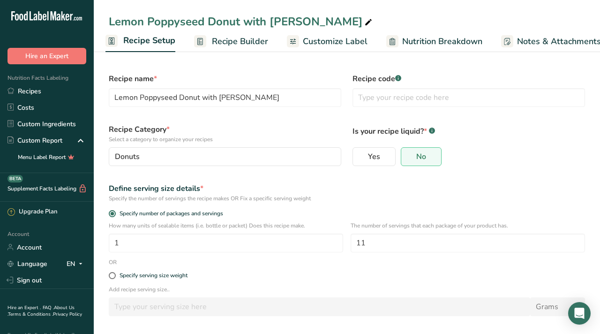
click at [249, 42] on span "Recipe Builder" at bounding box center [240, 41] width 56 height 13
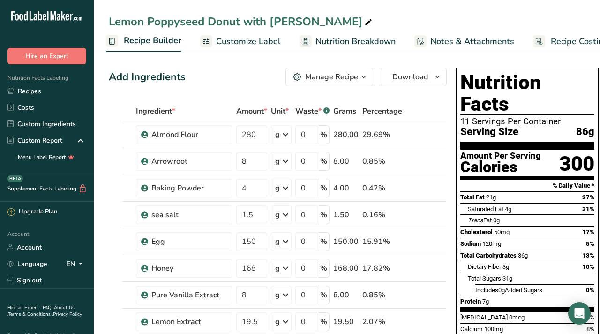
scroll to position [0, 113]
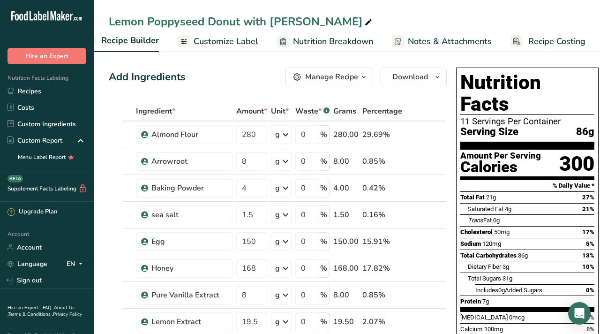
click at [565, 42] on span "Recipe Costing" at bounding box center [556, 41] width 57 height 13
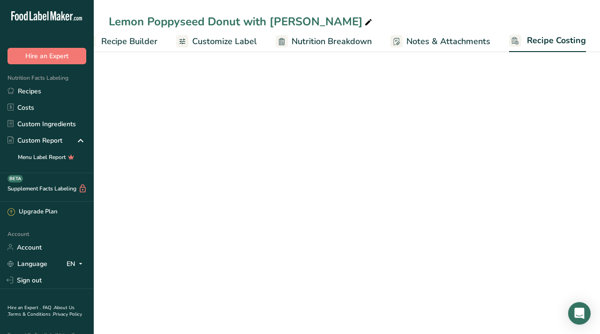
select select "12"
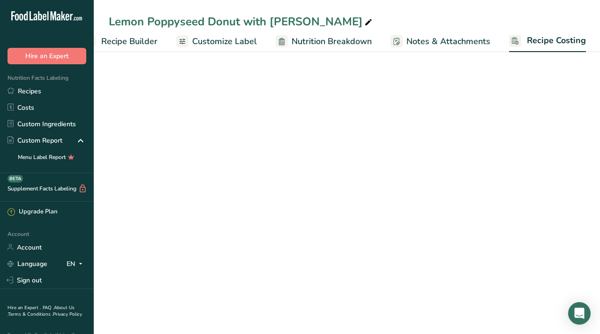
select select "5"
select select "12"
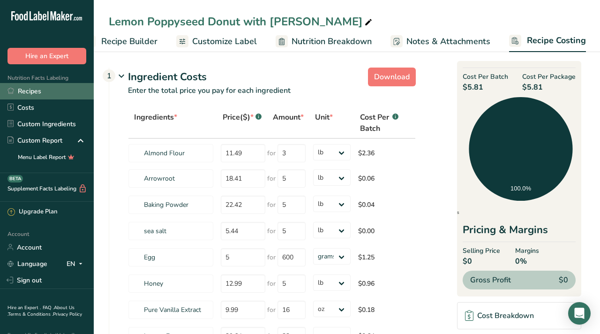
click at [34, 89] on link "Recipes" at bounding box center [47, 91] width 94 height 16
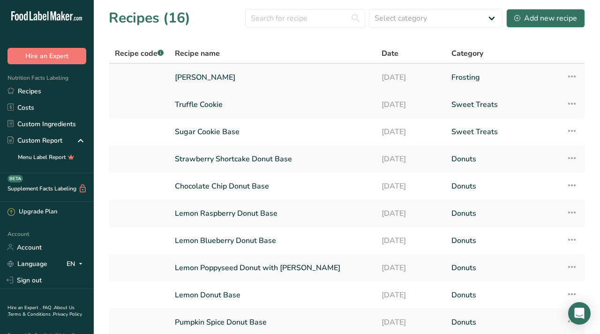
click at [311, 70] on link "[PERSON_NAME]" at bounding box center [272, 77] width 195 height 20
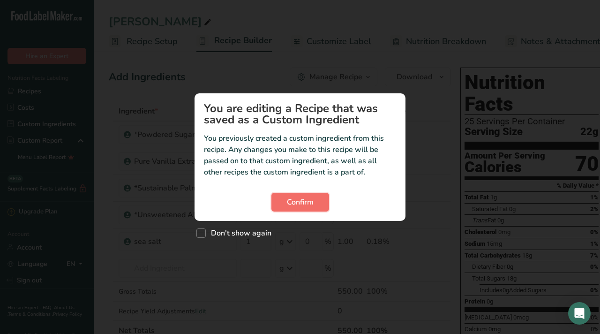
click at [307, 199] on span "Confirm" at bounding box center [300, 201] width 27 height 11
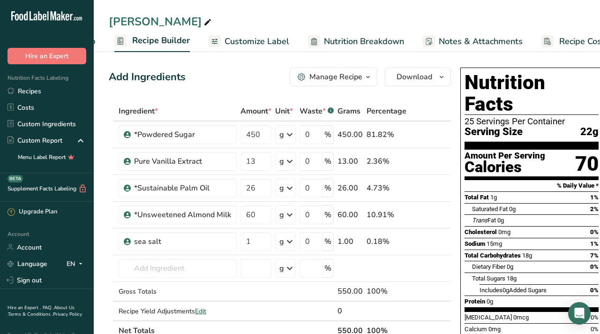
scroll to position [0, 113]
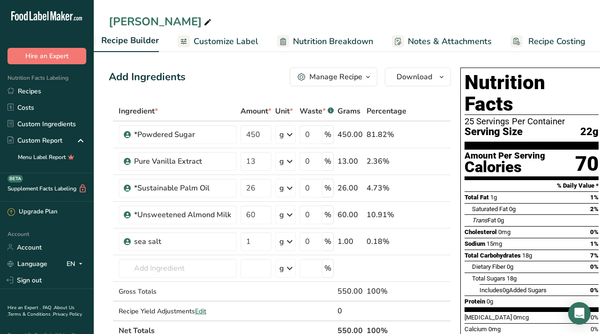
click at [568, 40] on span "Recipe Costing" at bounding box center [556, 41] width 57 height 13
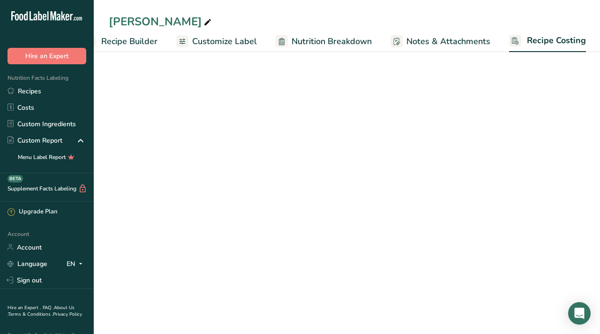
select select "12"
select select "5"
select select "12"
select select "5"
select select "12"
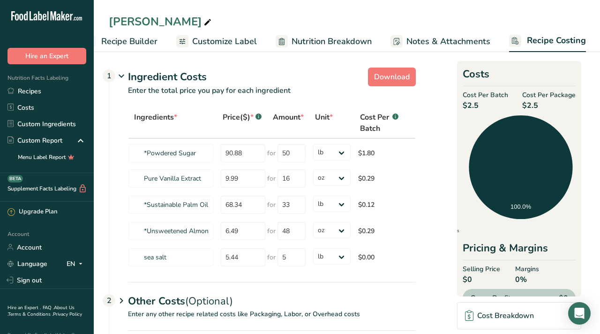
click at [240, 41] on span "Customize Label" at bounding box center [224, 41] width 65 height 13
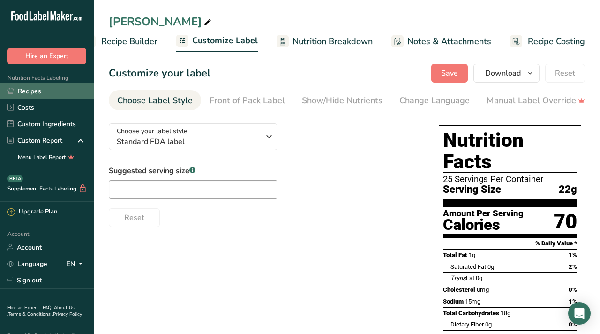
click at [27, 94] on link "Recipes" at bounding box center [47, 91] width 94 height 16
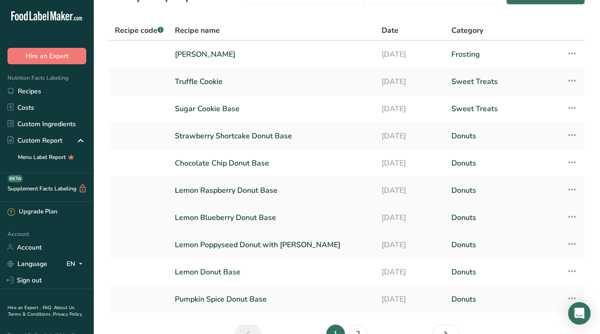
scroll to position [25, 0]
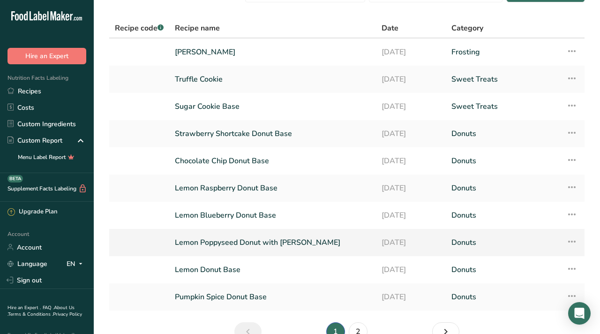
click at [284, 238] on link "Lemon Poppyseed Donut with [PERSON_NAME]" at bounding box center [272, 242] width 195 height 20
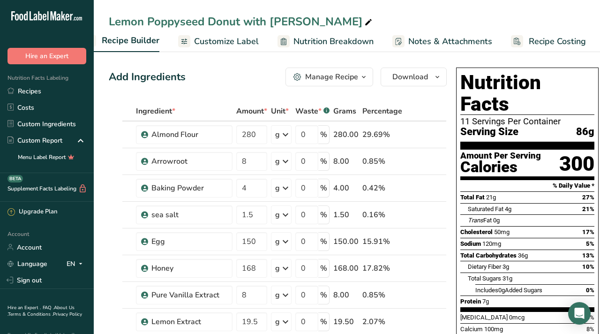
scroll to position [0, 113]
click at [548, 43] on span "Recipe Costing" at bounding box center [556, 41] width 57 height 13
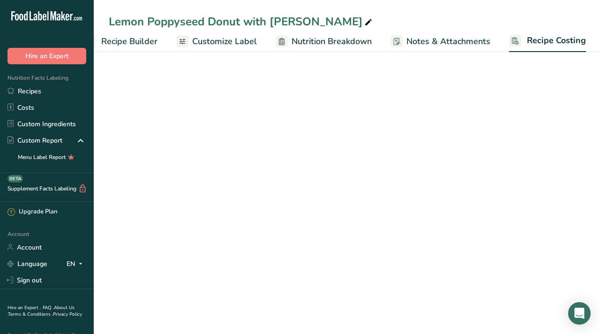
select select "12"
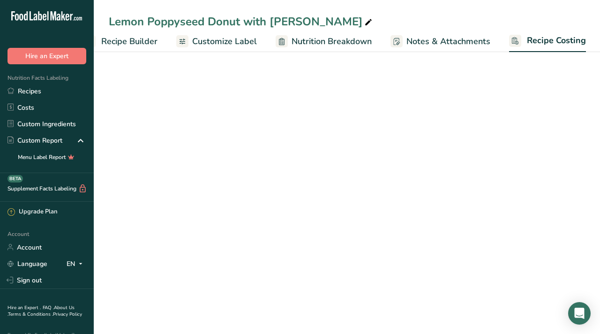
select select "5"
select select "12"
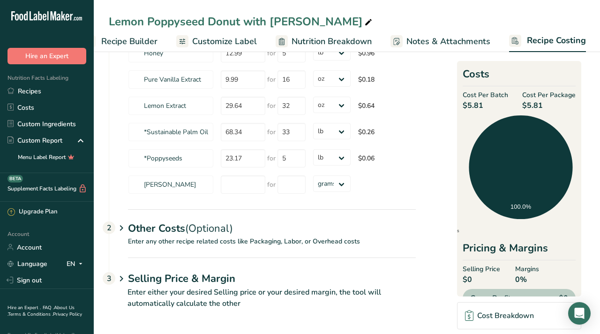
scroll to position [232, 0]
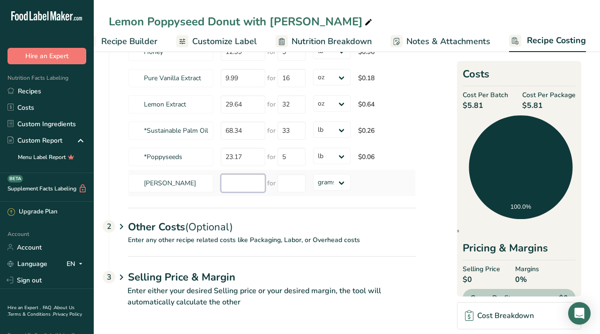
click at [238, 189] on input "number" at bounding box center [243, 183] width 45 height 18
type input "2.50"
click at [290, 184] on input "number" at bounding box center [291, 183] width 28 height 18
type input "22"
click at [321, 182] on div "Ingredients * Price($) * .a-a{fill:#347362;}.b-a{fill:#fff;} Amount * Unit * Co…" at bounding box center [272, 36] width 288 height 321
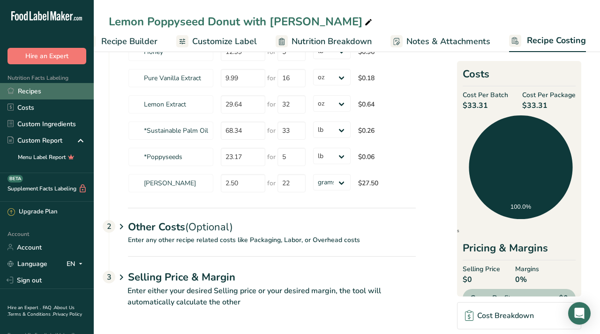
click at [32, 86] on link "Recipes" at bounding box center [47, 91] width 94 height 16
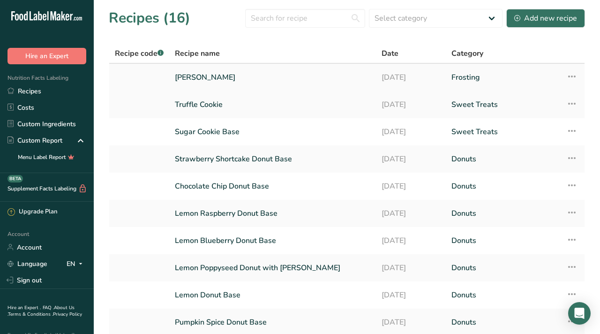
click at [212, 82] on link "[PERSON_NAME]" at bounding box center [272, 77] width 195 height 20
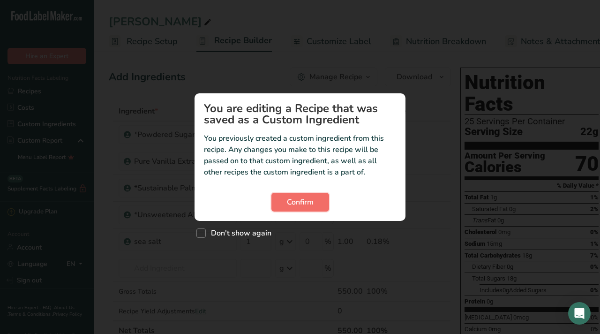
click at [299, 200] on span "Confirm" at bounding box center [300, 201] width 27 height 11
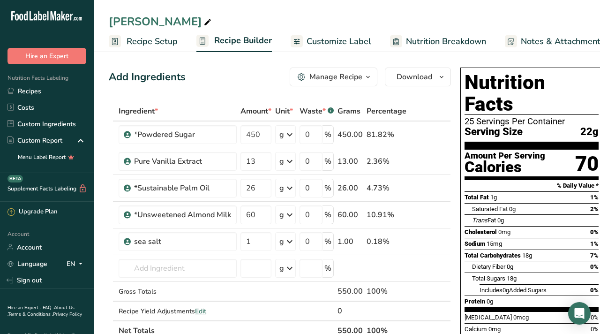
scroll to position [0, 113]
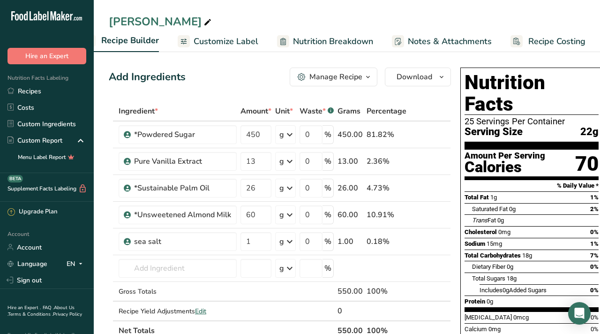
click at [547, 39] on span "Recipe Costing" at bounding box center [556, 41] width 57 height 13
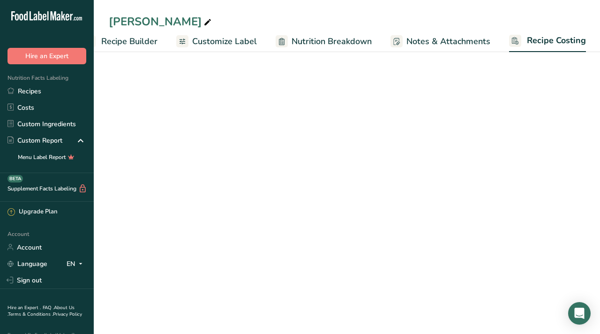
select select "12"
select select "5"
select select "12"
select select "5"
select select "12"
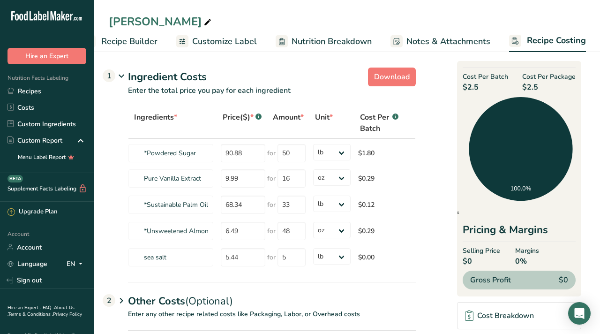
click at [232, 39] on span "Customize Label" at bounding box center [224, 41] width 65 height 13
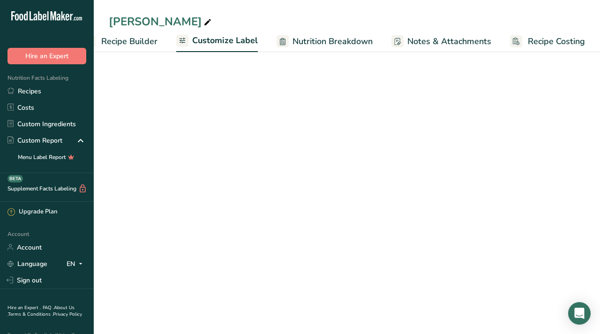
scroll to position [0, 113]
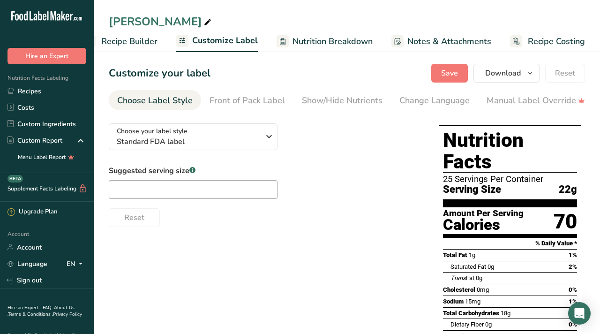
click at [140, 37] on span "Recipe Builder" at bounding box center [129, 41] width 56 height 13
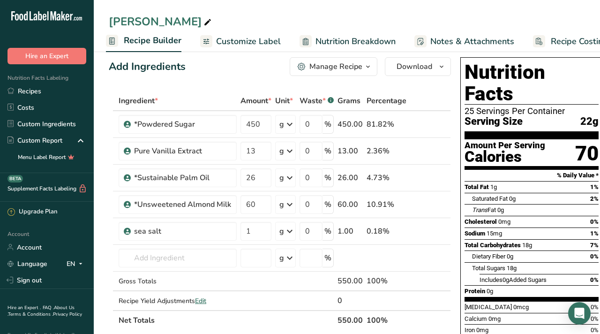
scroll to position [9, 0]
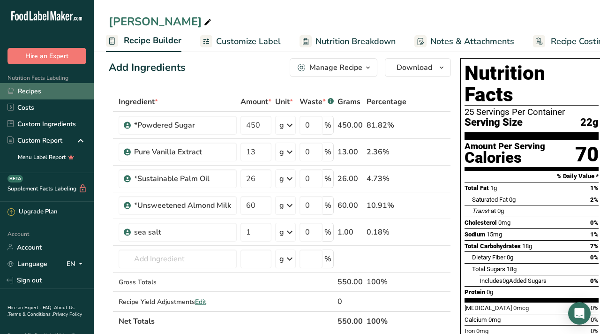
click at [37, 92] on link "Recipes" at bounding box center [47, 91] width 94 height 16
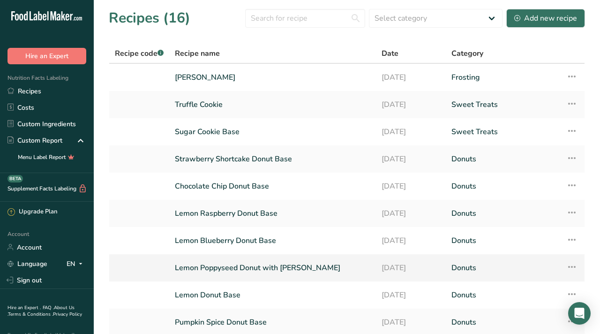
click at [255, 267] on link "Lemon Poppyseed Donut with [PERSON_NAME]" at bounding box center [272, 268] width 195 height 20
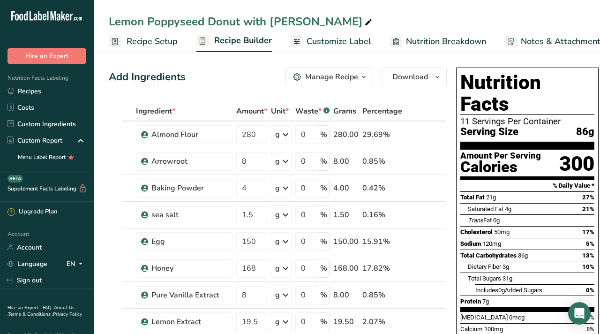
scroll to position [0, 113]
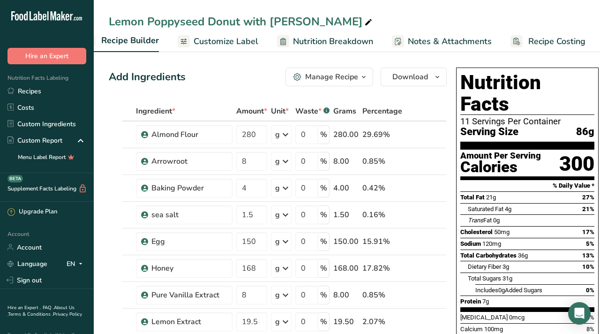
click at [541, 41] on span "Recipe Costing" at bounding box center [556, 41] width 57 height 13
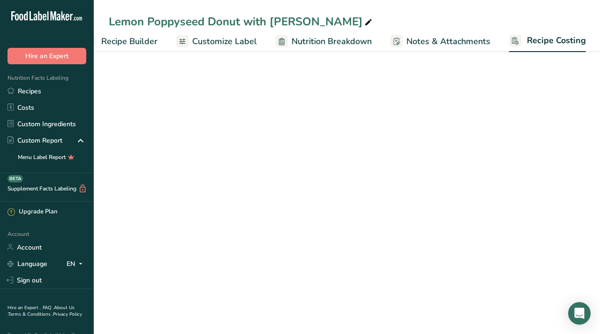
select select "12"
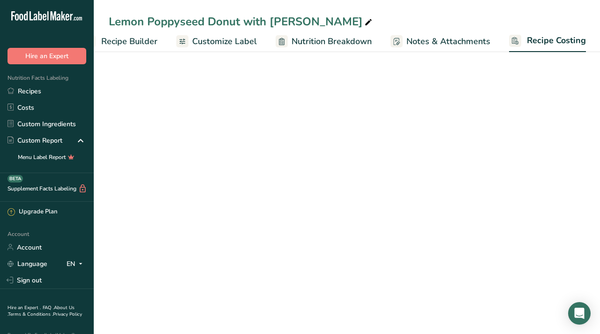
select select "5"
select select "12"
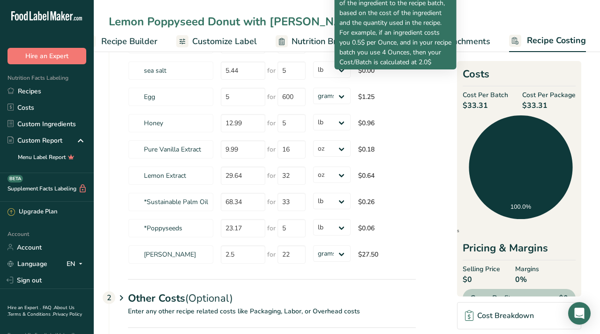
scroll to position [167, 0]
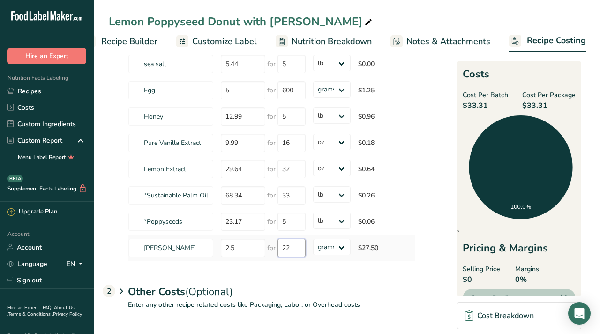
click at [293, 250] on input "22" at bounding box center [291, 248] width 28 height 18
click at [292, 250] on input "22" at bounding box center [291, 248] width 28 height 18
click at [439, 292] on section "Download Ingredient Costs 1 Enter the total price you pay for each ingredient I…" at bounding box center [347, 140] width 476 height 487
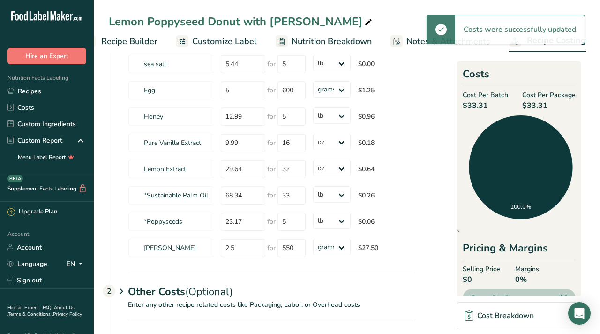
scroll to position [178, 0]
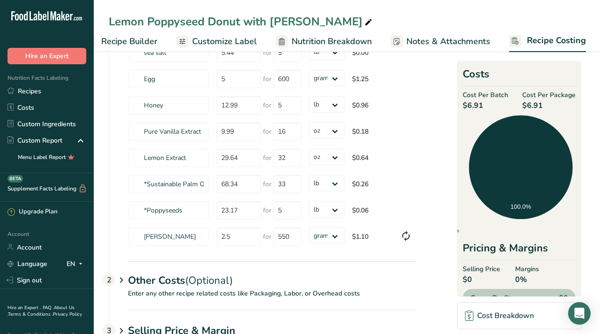
click at [444, 277] on section "Download Ingredient Costs 1 Enter the total price you pay for each ingredient I…" at bounding box center [347, 129] width 476 height 487
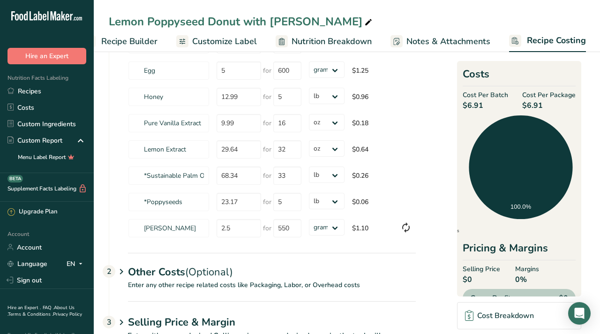
scroll to position [187, 0]
click at [410, 235] on icon at bounding box center [405, 226] width 11 height 17
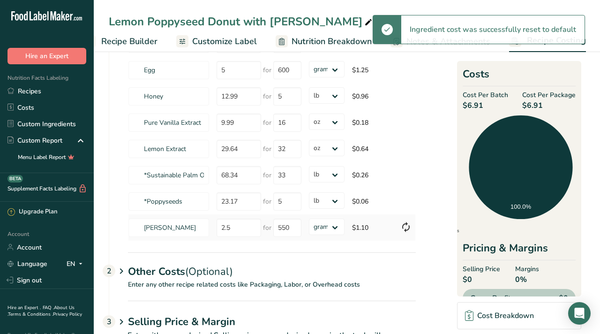
type input "22"
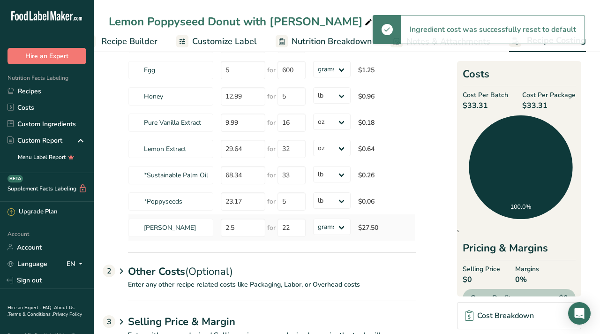
scroll to position [176, 0]
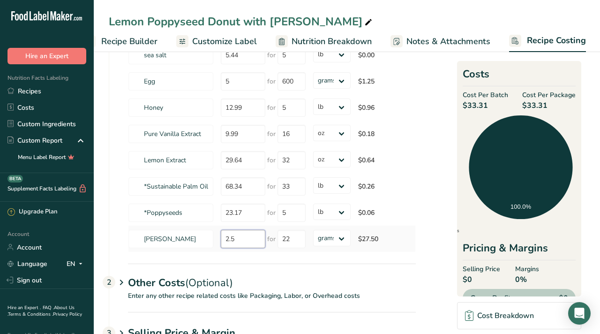
click at [186, 237] on tr "Vanilla Glaze 2.5 for 22 grams kg mg mcg lb oz $27.50" at bounding box center [271, 238] width 287 height 26
type input "0"
click at [398, 288] on div "Other Costs (Optional) 2" at bounding box center [272, 276] width 288 height 27
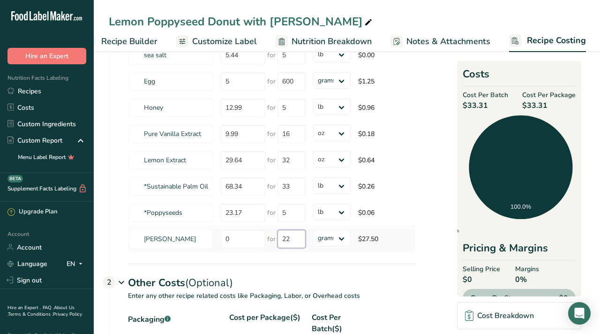
click at [295, 238] on input "22" at bounding box center [291, 239] width 28 height 18
type input "2"
click at [444, 207] on section "Download Ingredient Costs 1 Enter the total price you pay for each ingredient I…" at bounding box center [347, 223] width 476 height 670
click at [345, 239] on select "grams kg mg mcg lb oz" at bounding box center [331, 238] width 37 height 16
click at [415, 238] on td at bounding box center [409, 238] width 11 height 26
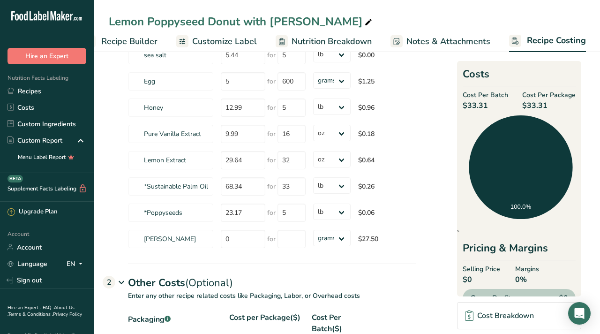
click at [401, 241] on td "$27.50" at bounding box center [379, 238] width 50 height 26
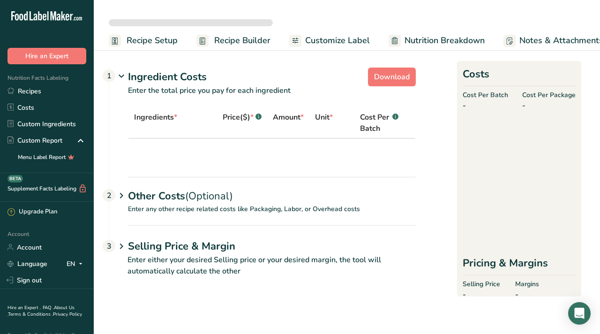
select select "12"
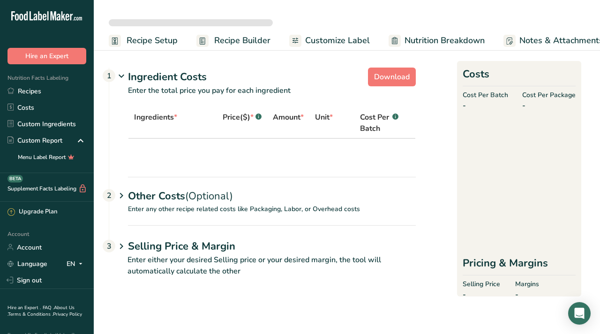
select select "5"
select select "12"
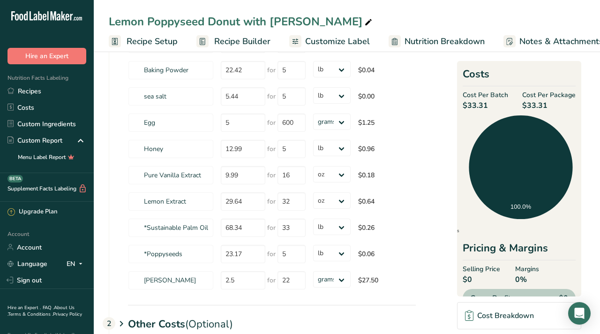
scroll to position [135, 0]
drag, startPoint x: 294, startPoint y: 280, endPoint x: 267, endPoint y: 282, distance: 27.3
click at [267, 282] on div "for 22" at bounding box center [286, 279] width 38 height 18
type input "550"
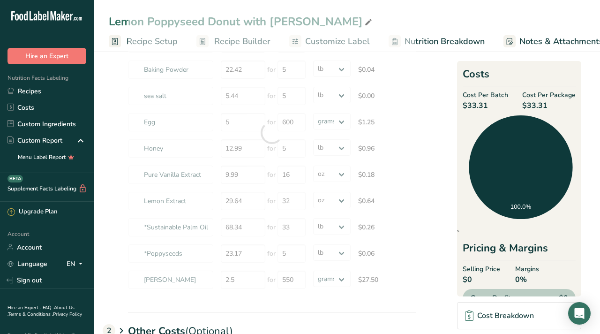
click at [431, 250] on section "Download Ingredient Costs 1 Enter the total price you pay for each ingredient I…" at bounding box center [347, 176] width 476 height 494
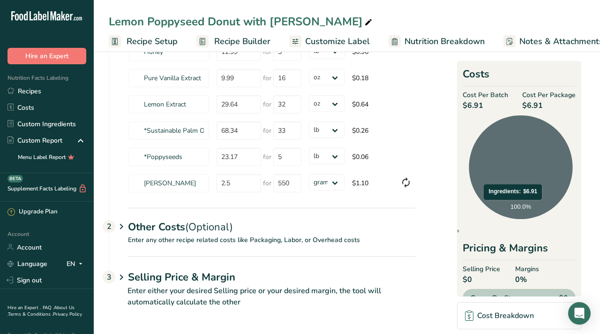
scroll to position [18, 0]
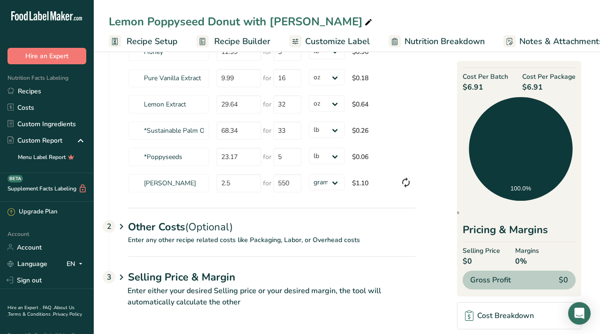
click at [505, 316] on div "Cost Breakdown" at bounding box center [499, 315] width 69 height 11
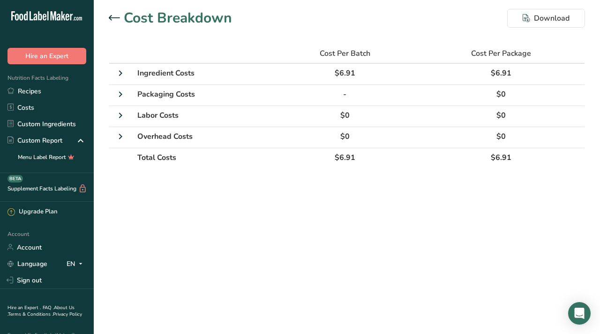
click at [112, 18] on icon at bounding box center [114, 18] width 11 height 6
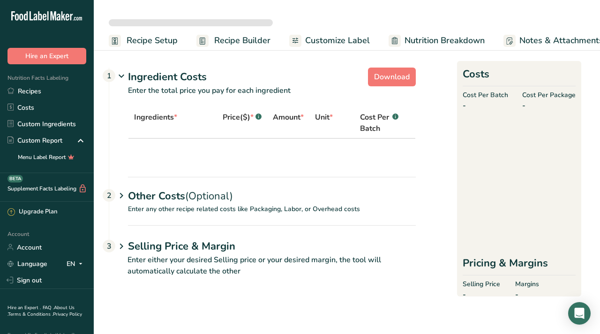
select select "12"
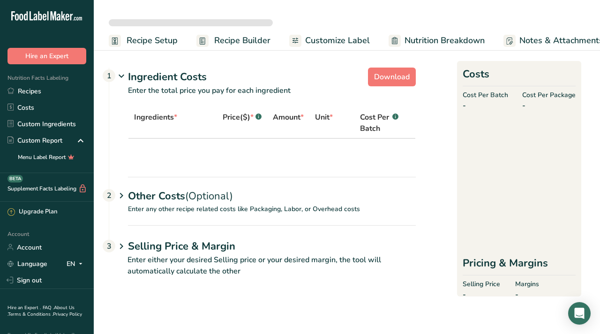
select select "5"
select select "12"
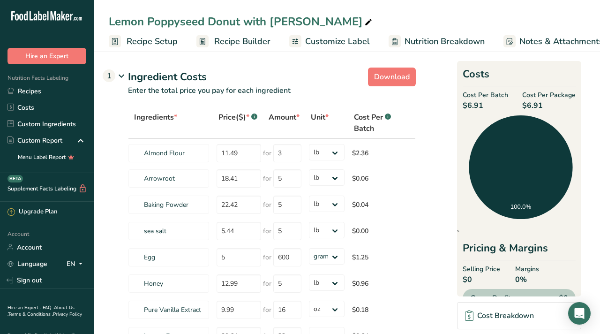
scroll to position [0, 113]
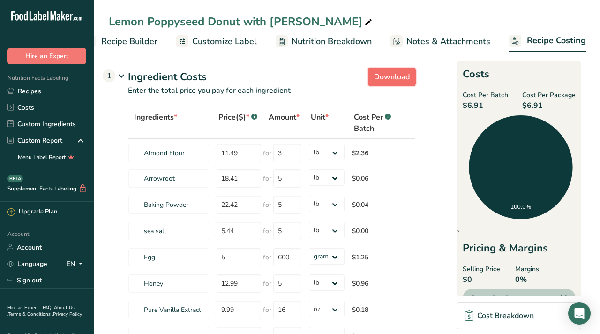
click at [404, 81] on span "Download" at bounding box center [392, 76] width 36 height 11
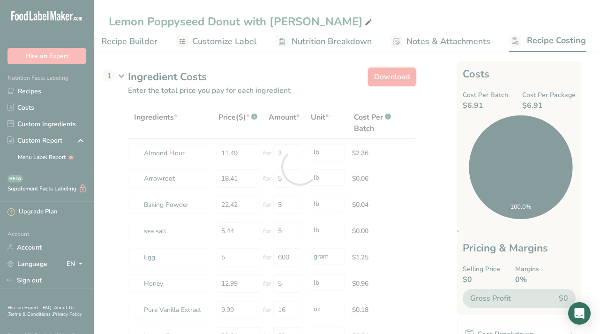
select select "12"
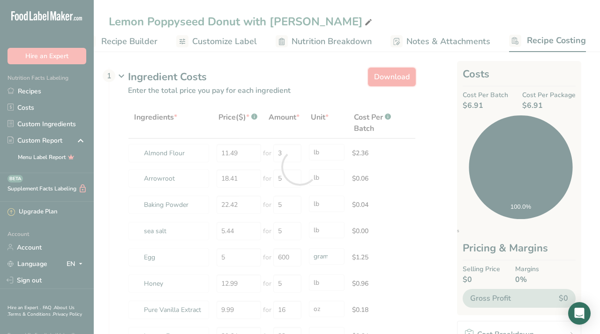
select select "5"
select select "12"
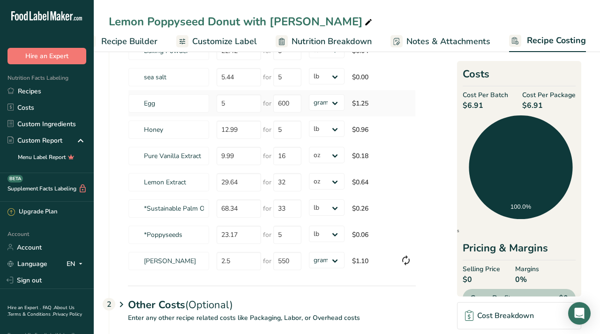
scroll to position [243, 0]
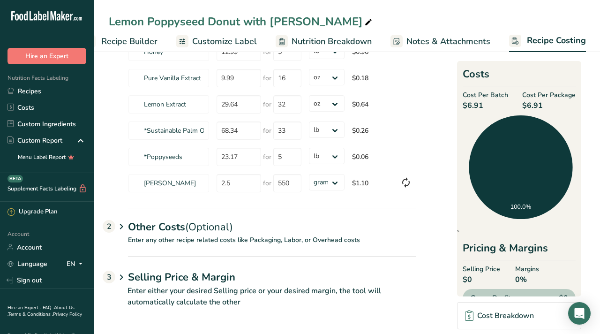
click at [231, 281] on h1 "Selling Price & Margin" at bounding box center [272, 277] width 288 height 15
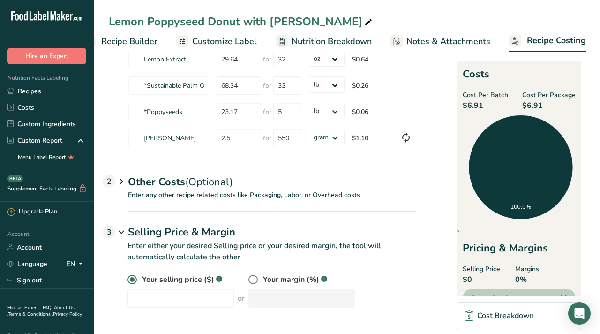
scroll to position [288, 0]
click at [193, 296] on input "number" at bounding box center [180, 298] width 106 height 19
type input "66"
click at [380, 246] on p "Enter either your desired Selling price or your desired margin, the tool will a…" at bounding box center [262, 257] width 307 height 34
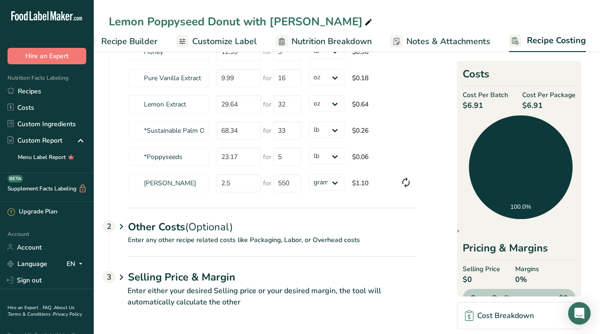
scroll to position [243, 0]
click at [508, 318] on div "Cost Breakdown" at bounding box center [499, 315] width 69 height 11
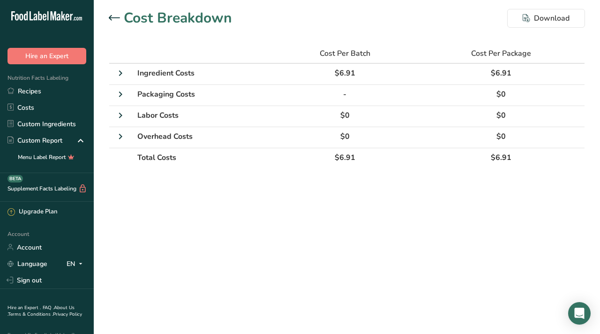
click at [113, 14] on div at bounding box center [116, 18] width 15 height 11
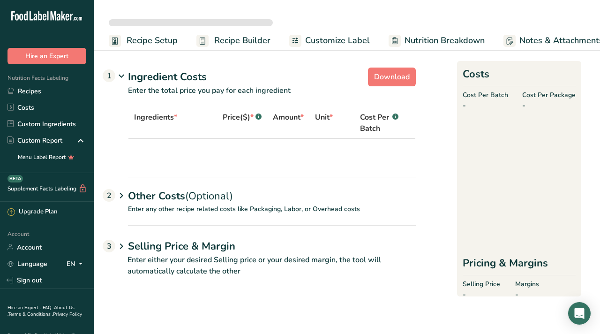
type input "66"
select select "12"
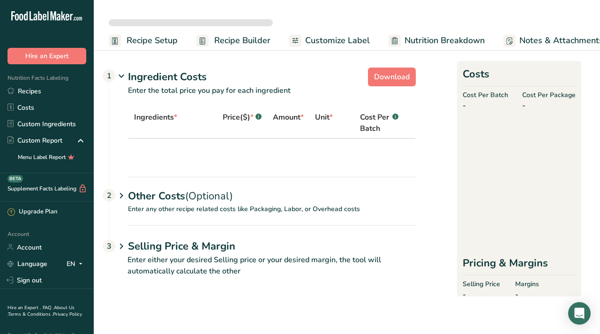
select select "12"
select select "5"
select select "12"
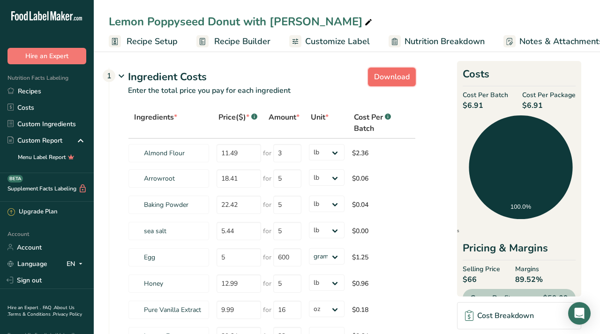
click at [392, 71] on button "Download" at bounding box center [392, 76] width 48 height 19
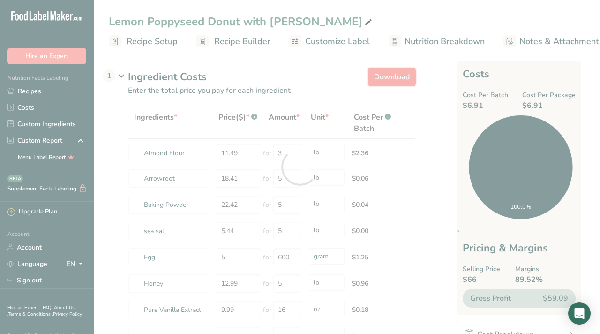
select select "12"
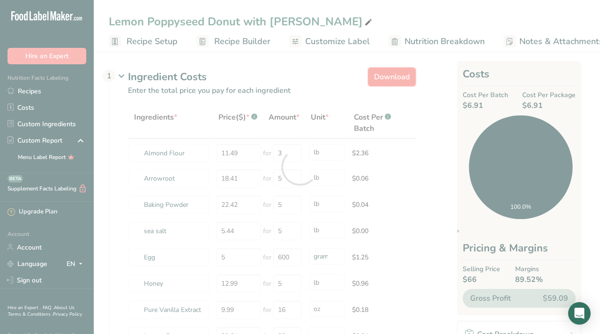
select select "5"
select select "12"
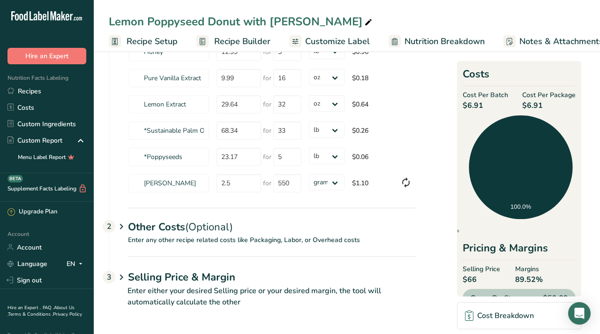
scroll to position [243, 0]
click at [194, 279] on h1 "Selling Price & Margin" at bounding box center [272, 277] width 288 height 15
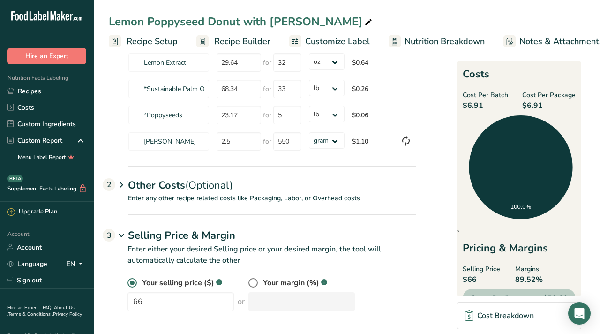
scroll to position [288, 0]
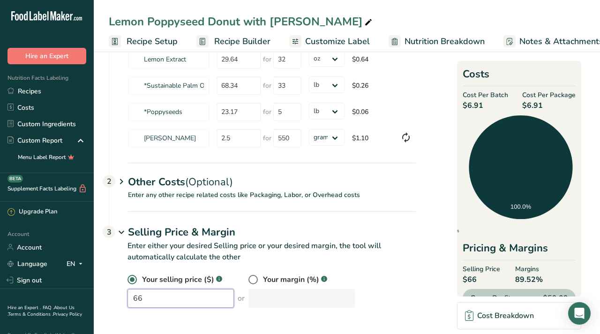
click at [162, 296] on input "66" at bounding box center [180, 298] width 106 height 19
type input "6"
type input "46.2"
click at [397, 281] on div "Your selling price ($) .a-a{fill:#347362;}.b-a{fill:#fff;} 46.2 or Your margin …" at bounding box center [271, 291] width 288 height 34
click at [265, 44] on span "Recipe Builder" at bounding box center [242, 41] width 56 height 13
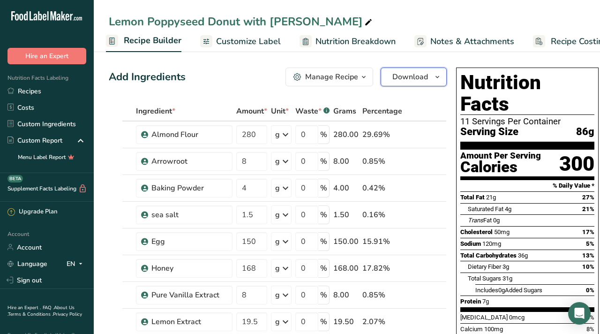
click at [418, 75] on span "Download" at bounding box center [410, 76] width 36 height 11
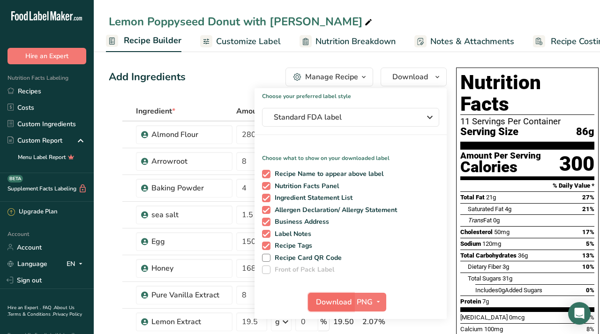
click at [330, 298] on span "Download" at bounding box center [334, 301] width 36 height 11
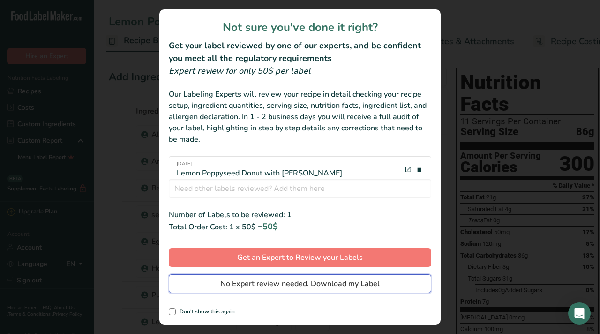
click at [311, 289] on span "No Expert review needed. Download my Label" at bounding box center [299, 283] width 159 height 11
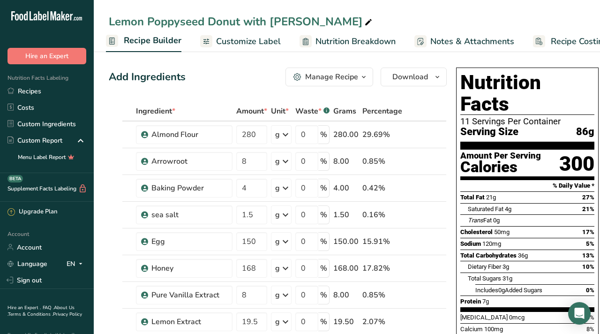
click at [576, 43] on span "Recipe Costing" at bounding box center [579, 41] width 57 height 13
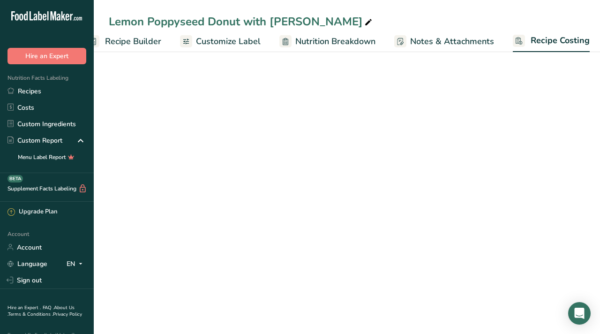
select select "12"
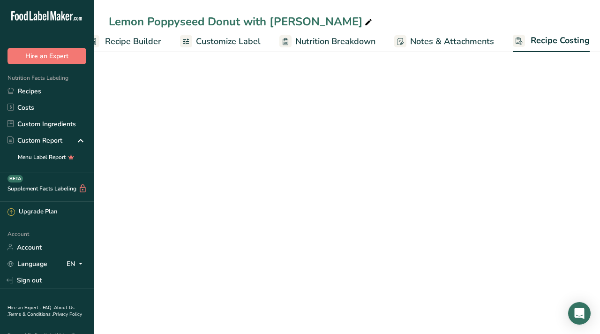
select select "5"
select select "12"
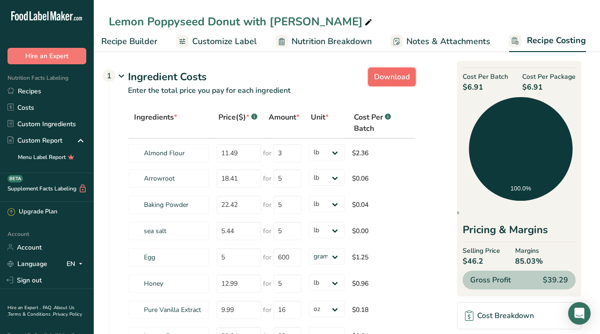
click at [388, 74] on span "Download" at bounding box center [392, 76] width 36 height 11
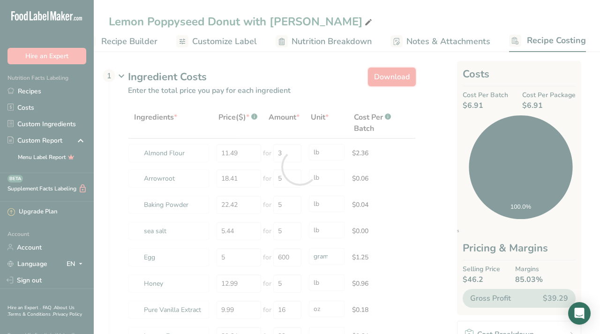
select select "12"
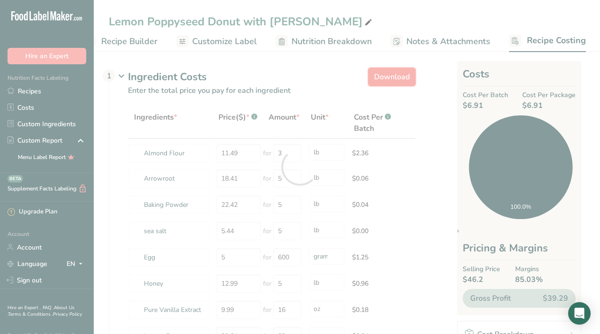
select select "5"
select select "12"
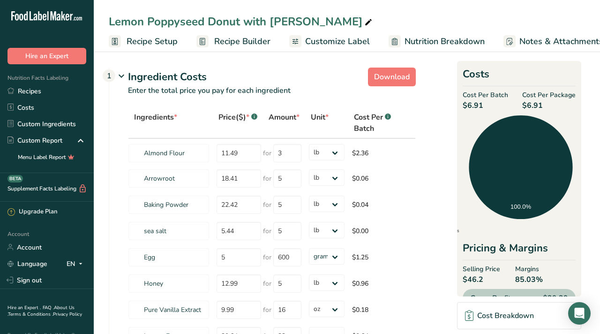
select select "12"
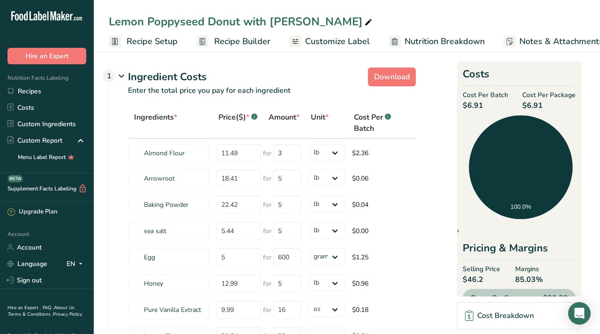
select select "5"
select select "12"
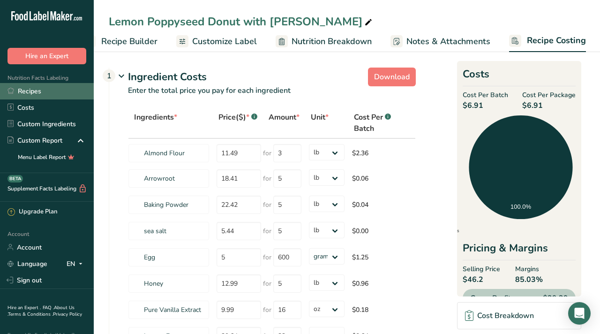
click at [32, 94] on link "Recipes" at bounding box center [47, 91] width 94 height 16
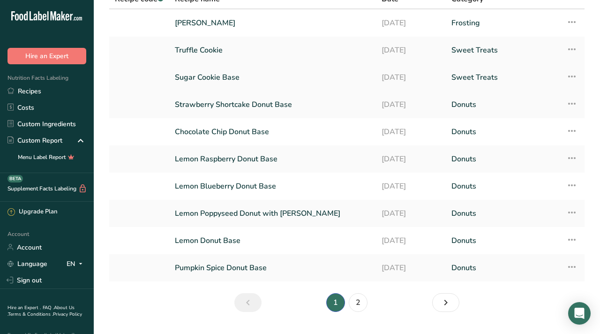
scroll to position [77, 0]
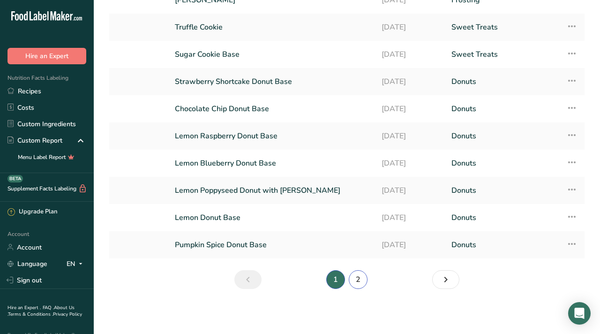
click at [360, 278] on link "2" at bounding box center [358, 279] width 19 height 19
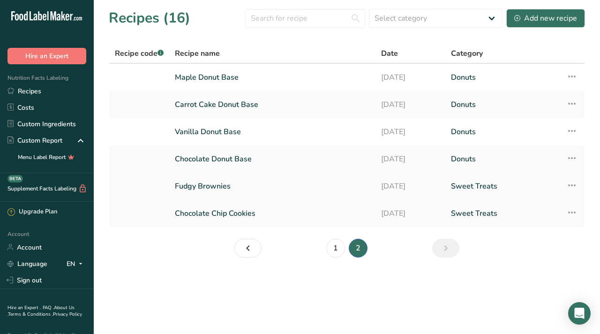
click at [278, 186] on link "Fudgy Brownies" at bounding box center [272, 186] width 195 height 20
